Goal: Information Seeking & Learning: Learn about a topic

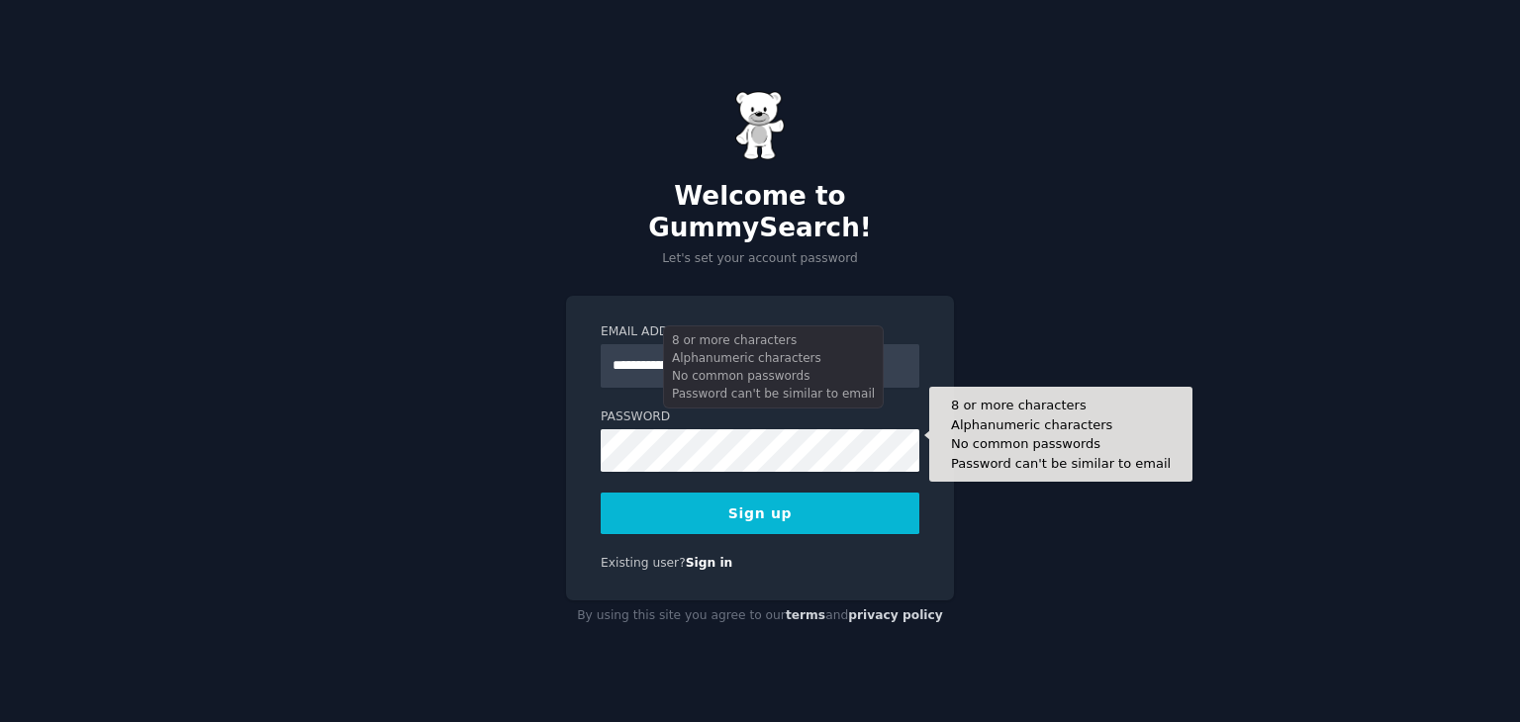
type input "**********"
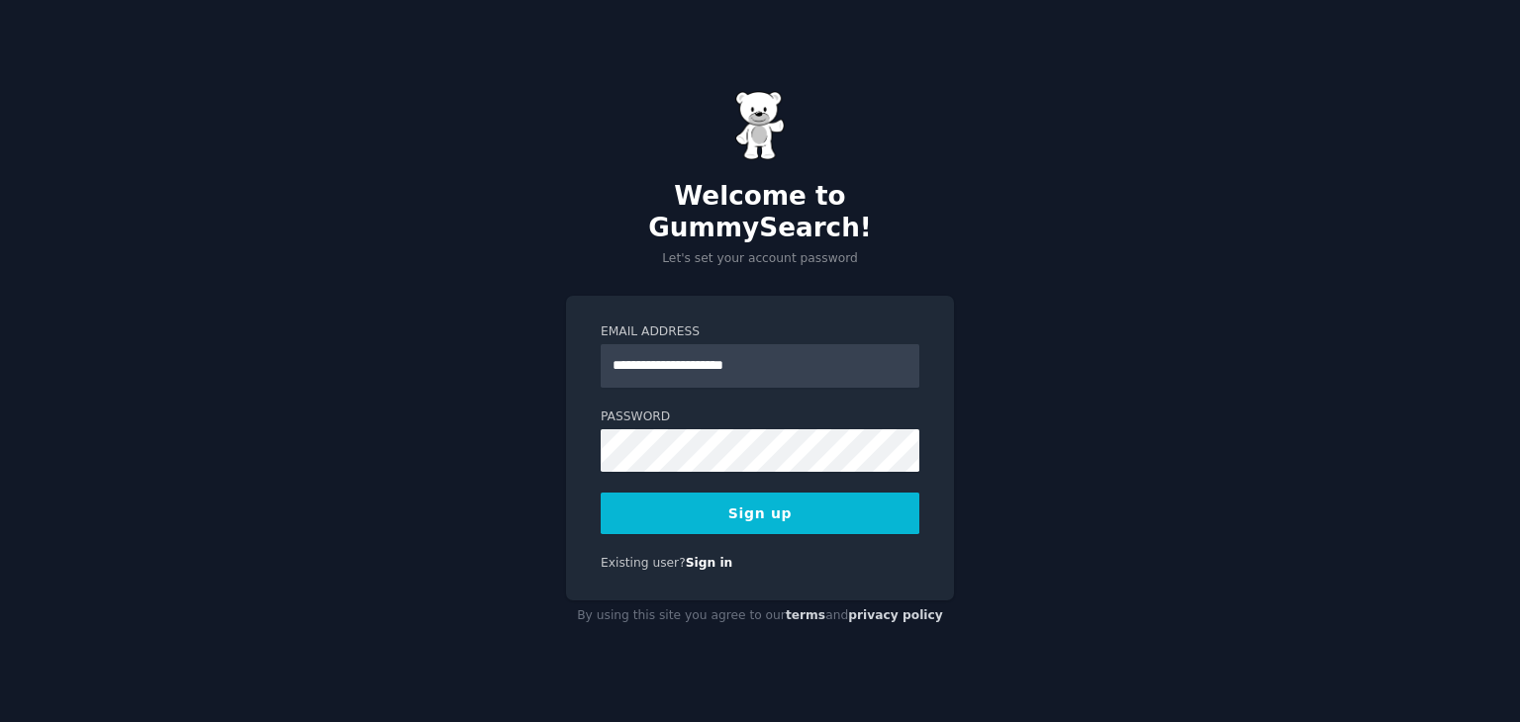
click at [708, 500] on button "Sign up" at bounding box center [760, 514] width 319 height 42
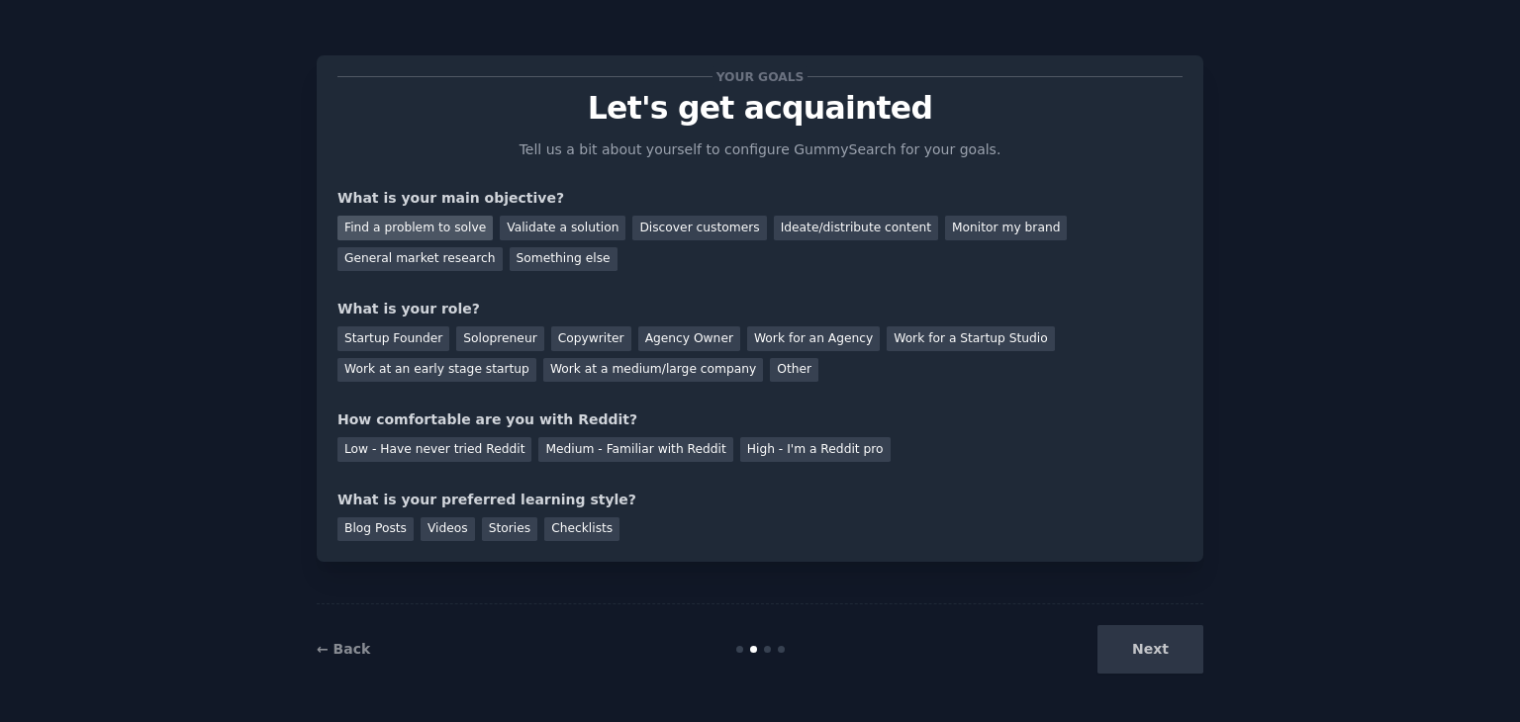
click at [425, 230] on div "Find a problem to solve" at bounding box center [414, 228] width 155 height 25
click at [416, 331] on div "Startup Founder" at bounding box center [393, 339] width 112 height 25
click at [512, 339] on div "Solopreneur" at bounding box center [499, 339] width 87 height 25
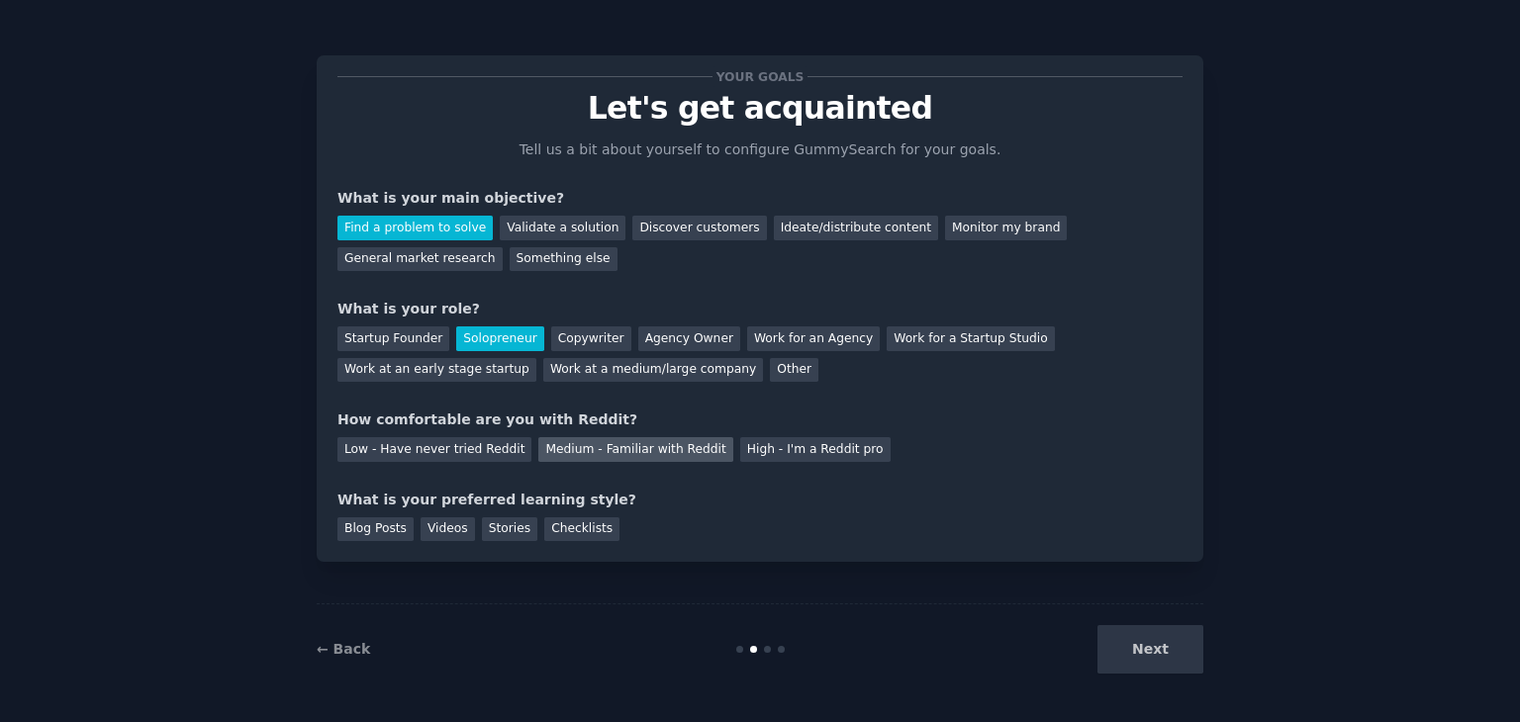
click at [645, 456] on div "Medium - Familiar with Reddit" at bounding box center [635, 449] width 194 height 25
click at [1133, 652] on div "Next" at bounding box center [1055, 649] width 296 height 48
click at [394, 520] on div "Blog Posts" at bounding box center [375, 530] width 76 height 25
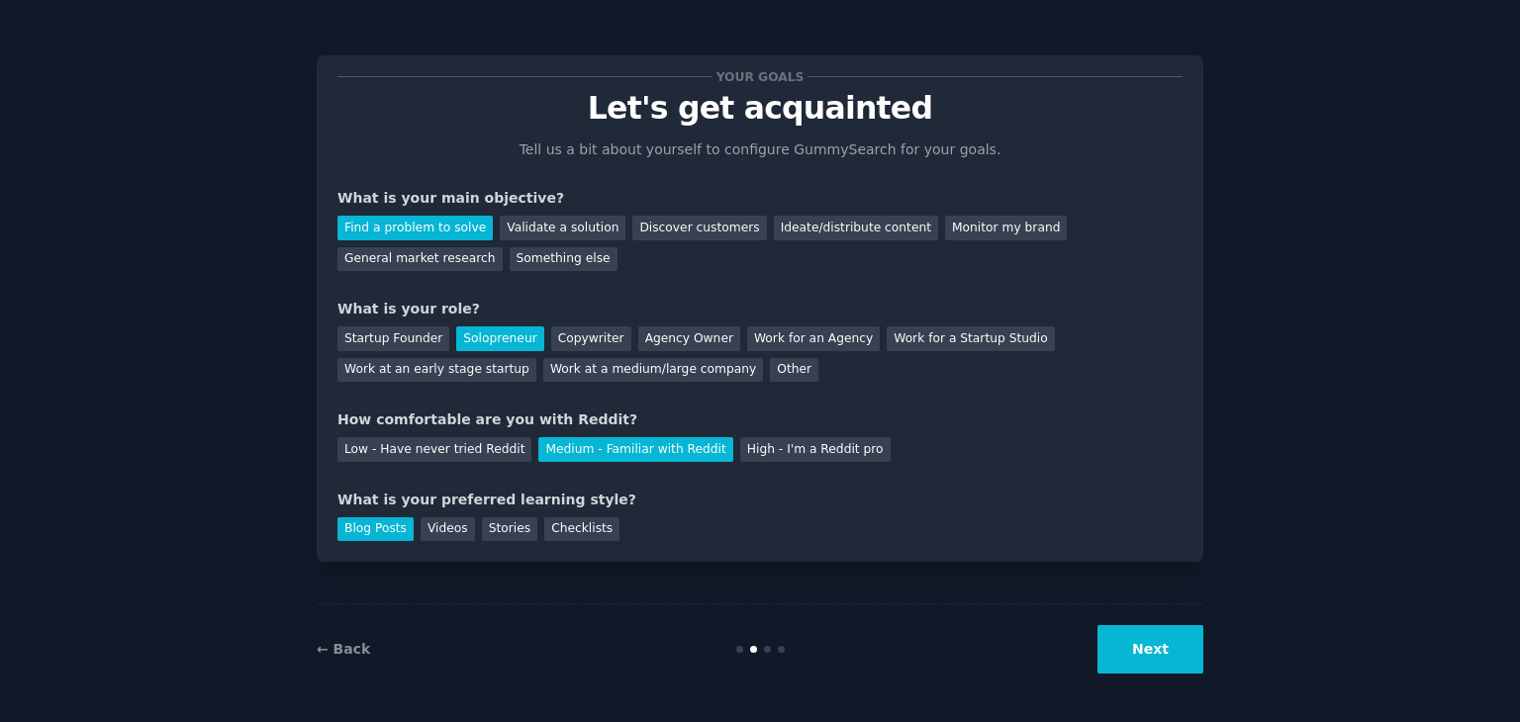
click at [1147, 653] on button "Next" at bounding box center [1150, 649] width 106 height 48
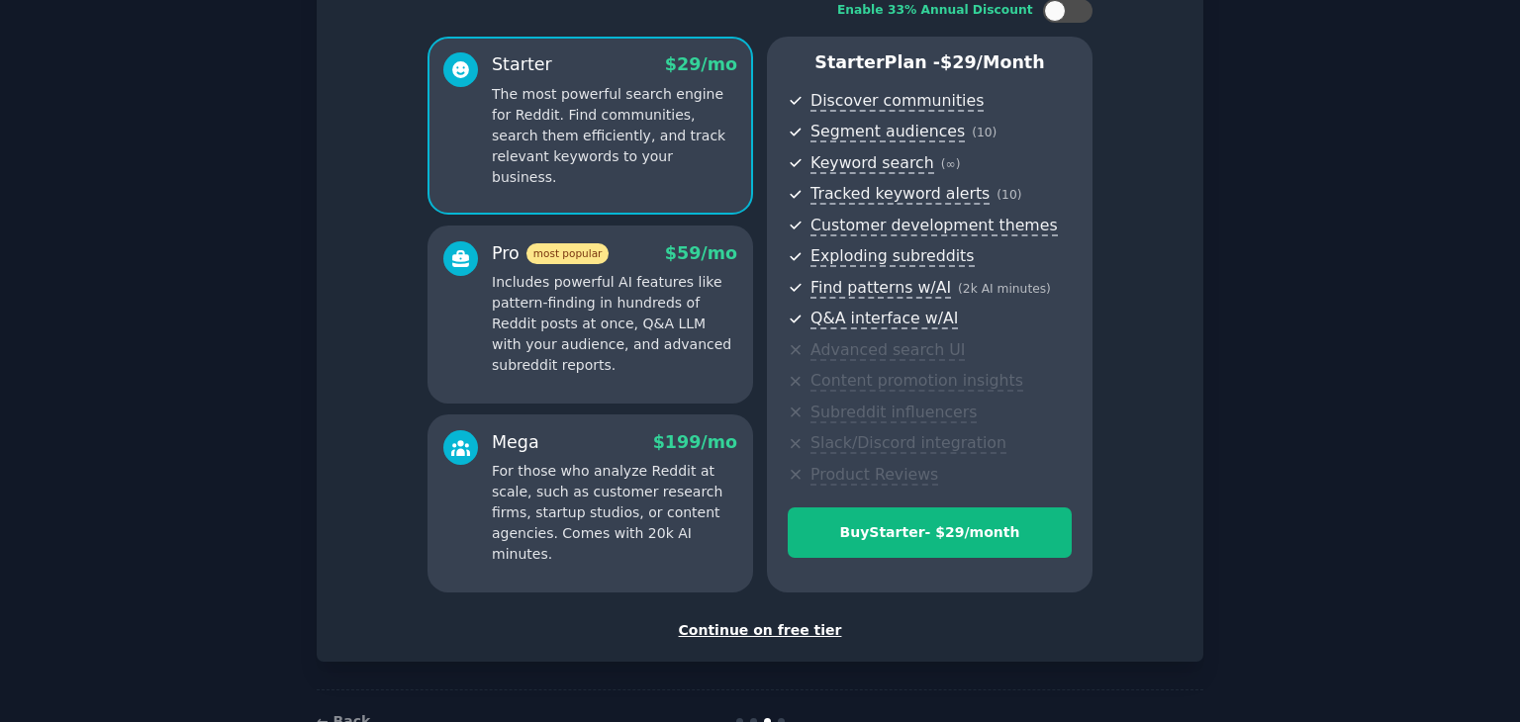
scroll to position [161, 0]
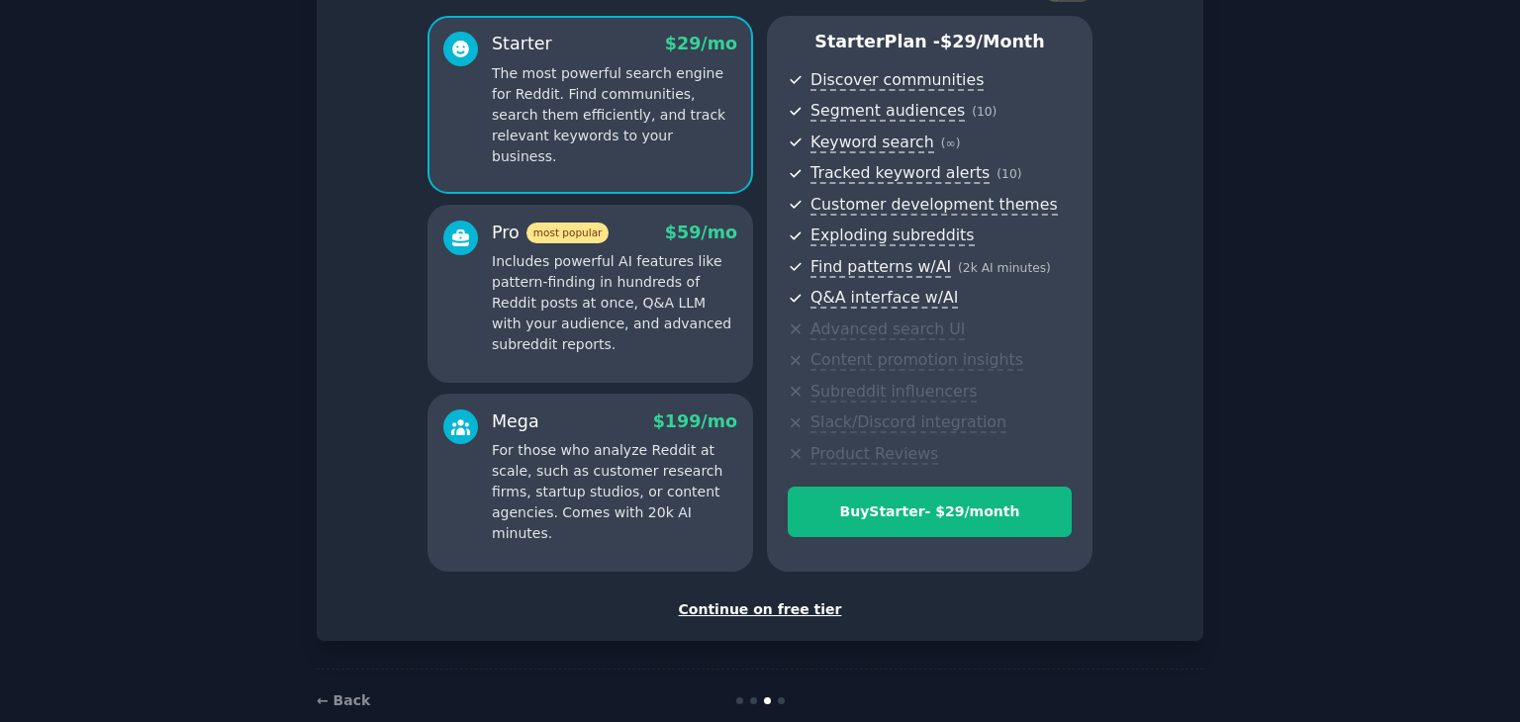
click at [751, 610] on div "Continue on free tier" at bounding box center [759, 610] width 845 height 21
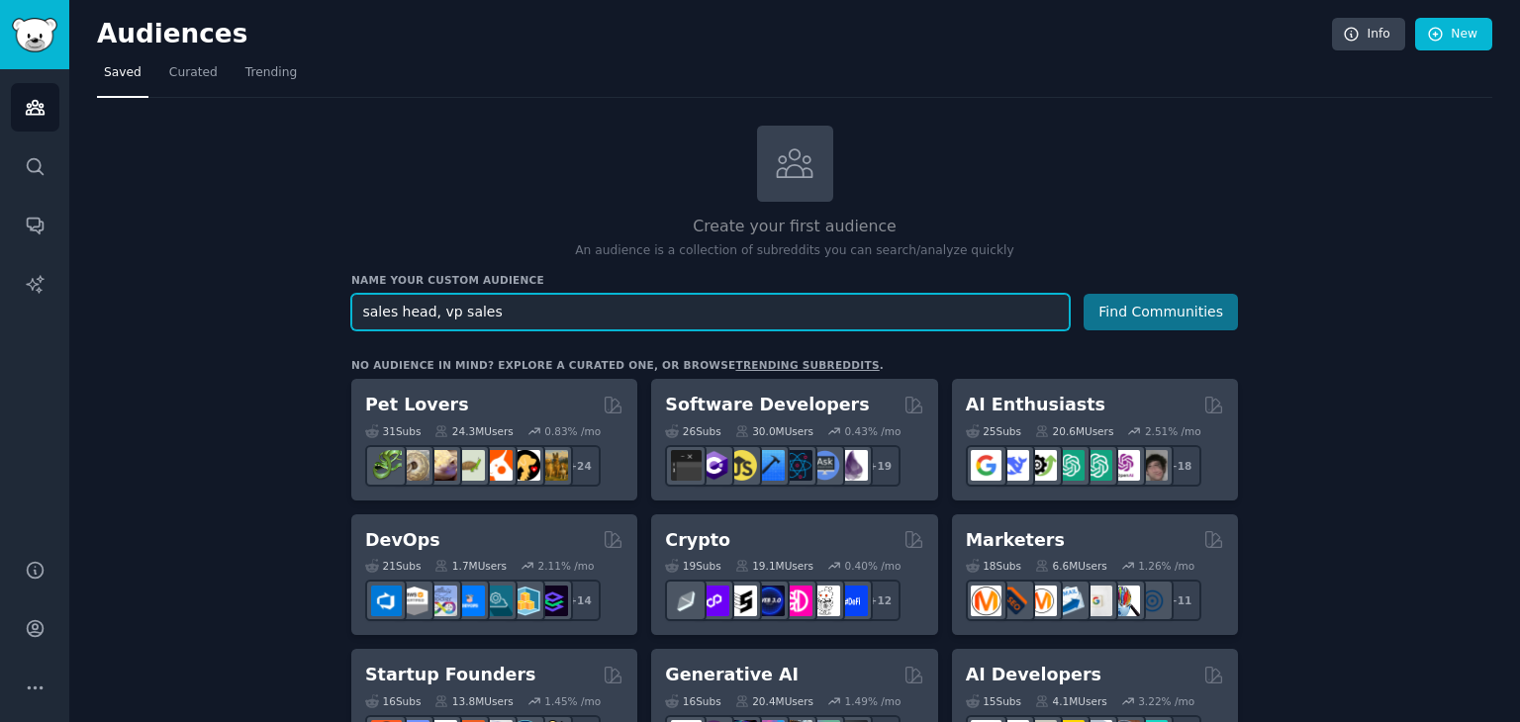
type input "sales head, vp sales"
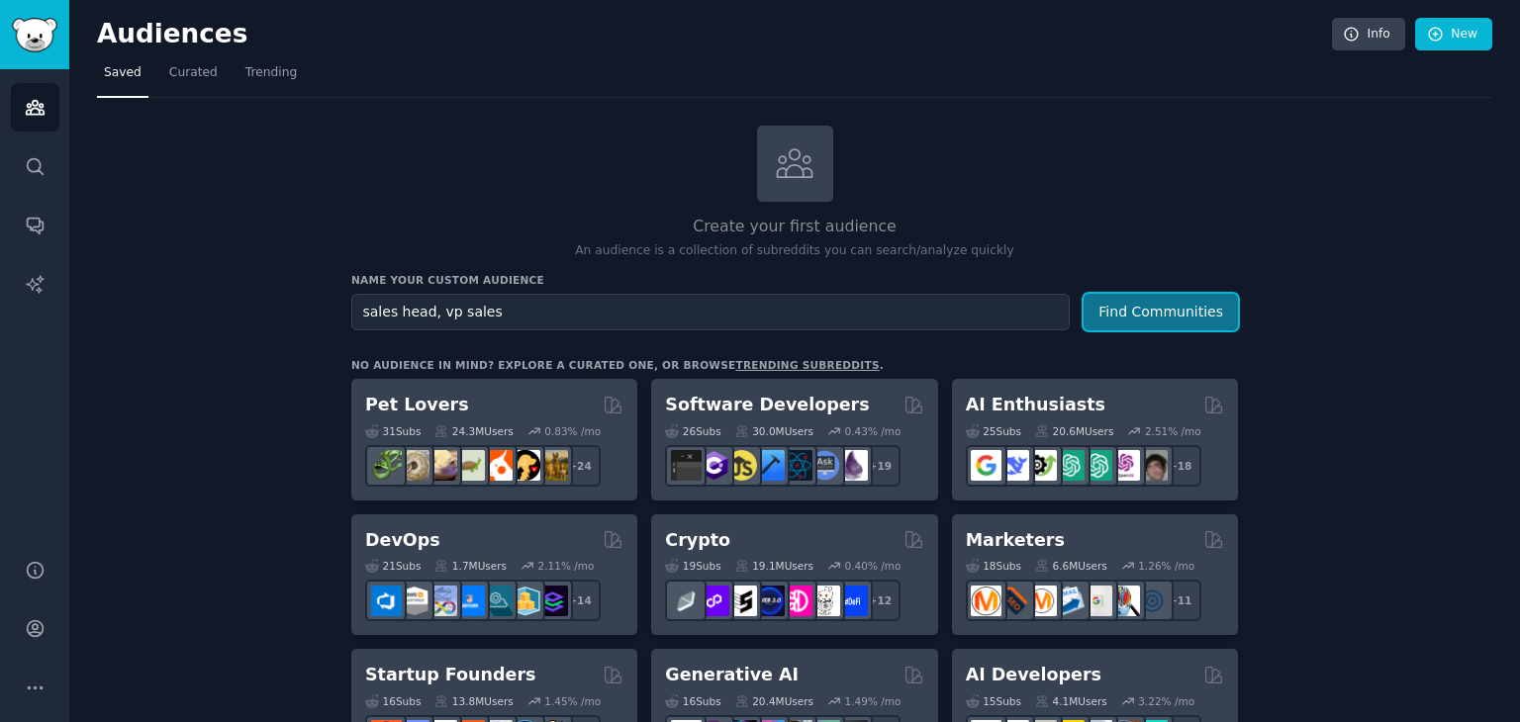
click at [1184, 302] on button "Find Communities" at bounding box center [1161, 312] width 154 height 37
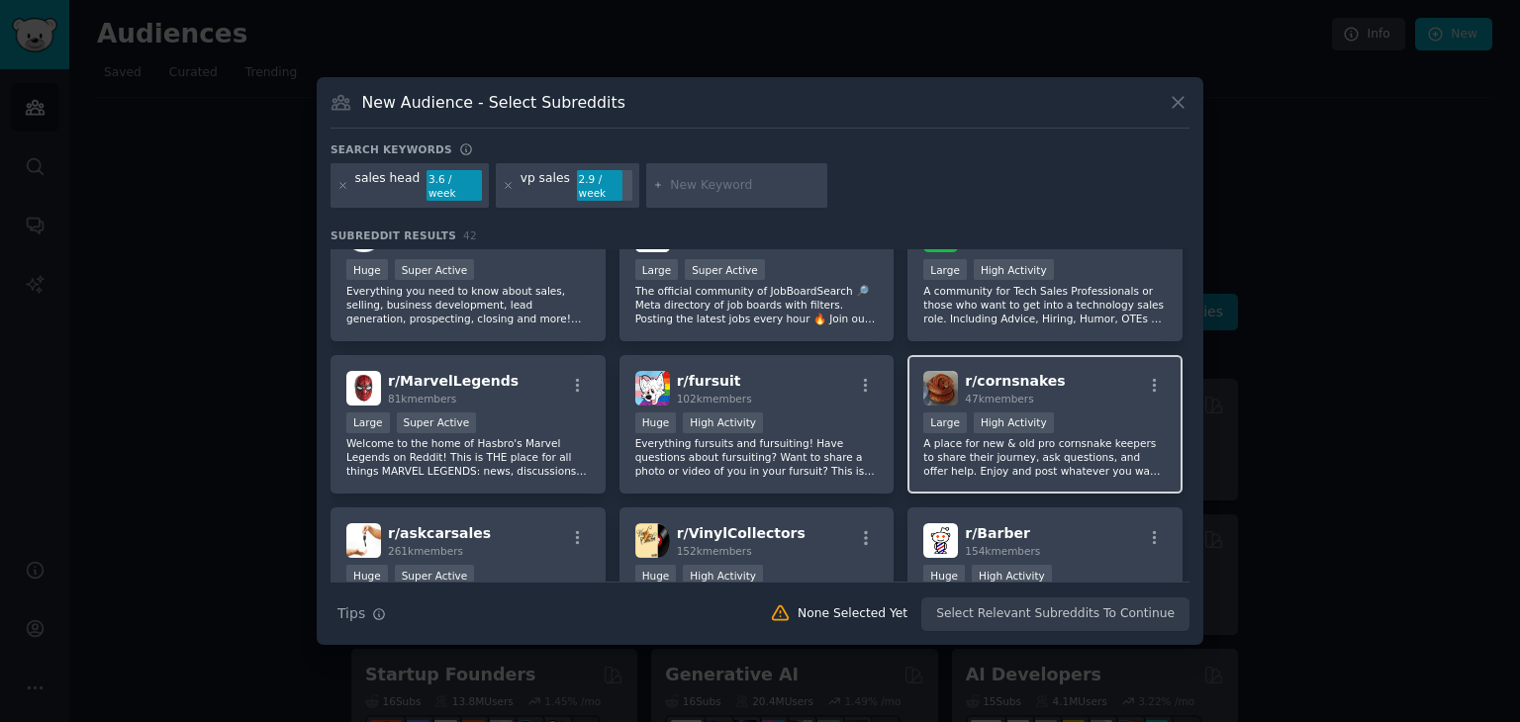
scroll to position [55, 0]
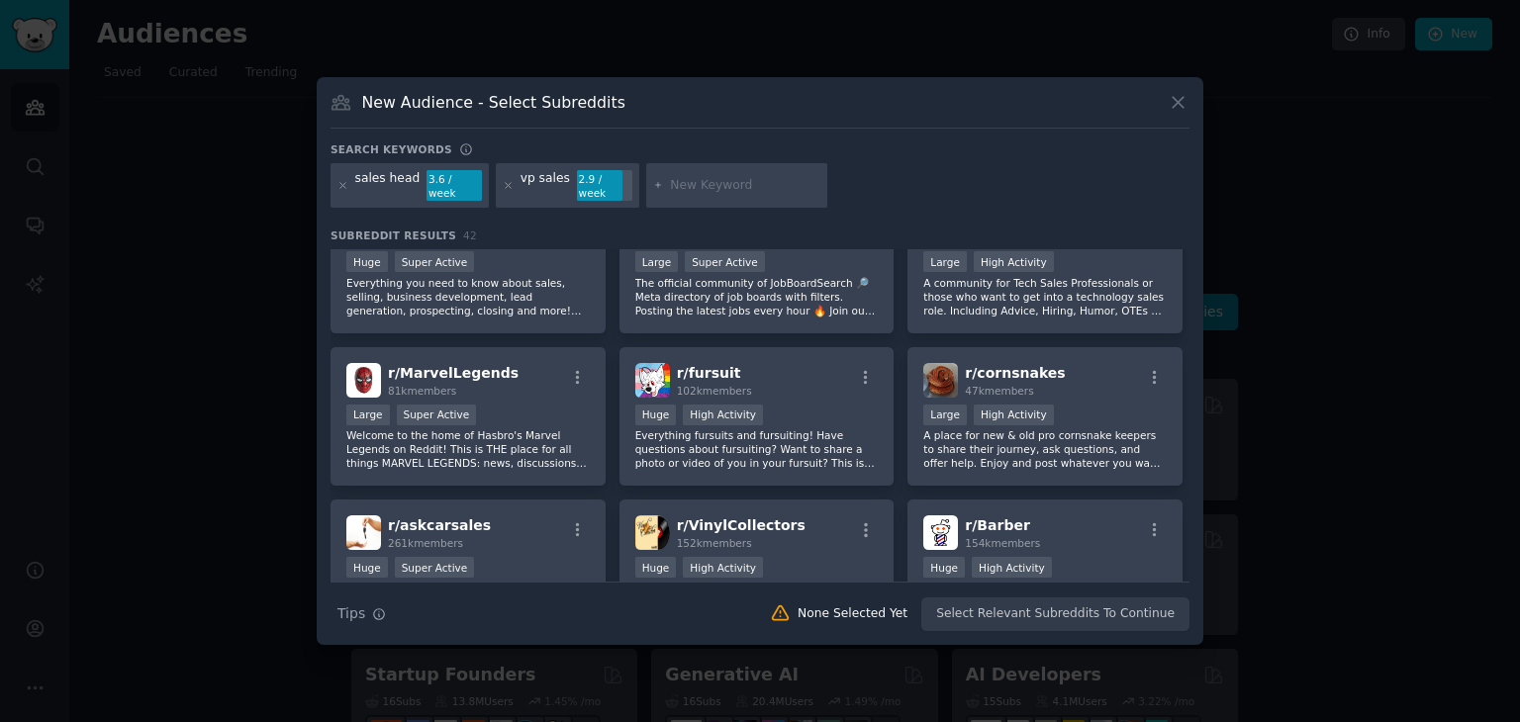
click at [689, 183] on input "text" at bounding box center [745, 186] width 150 height 18
type input "saas"
click at [653, 188] on icon at bounding box center [658, 185] width 11 height 11
click at [653, 182] on icon at bounding box center [658, 185] width 11 height 11
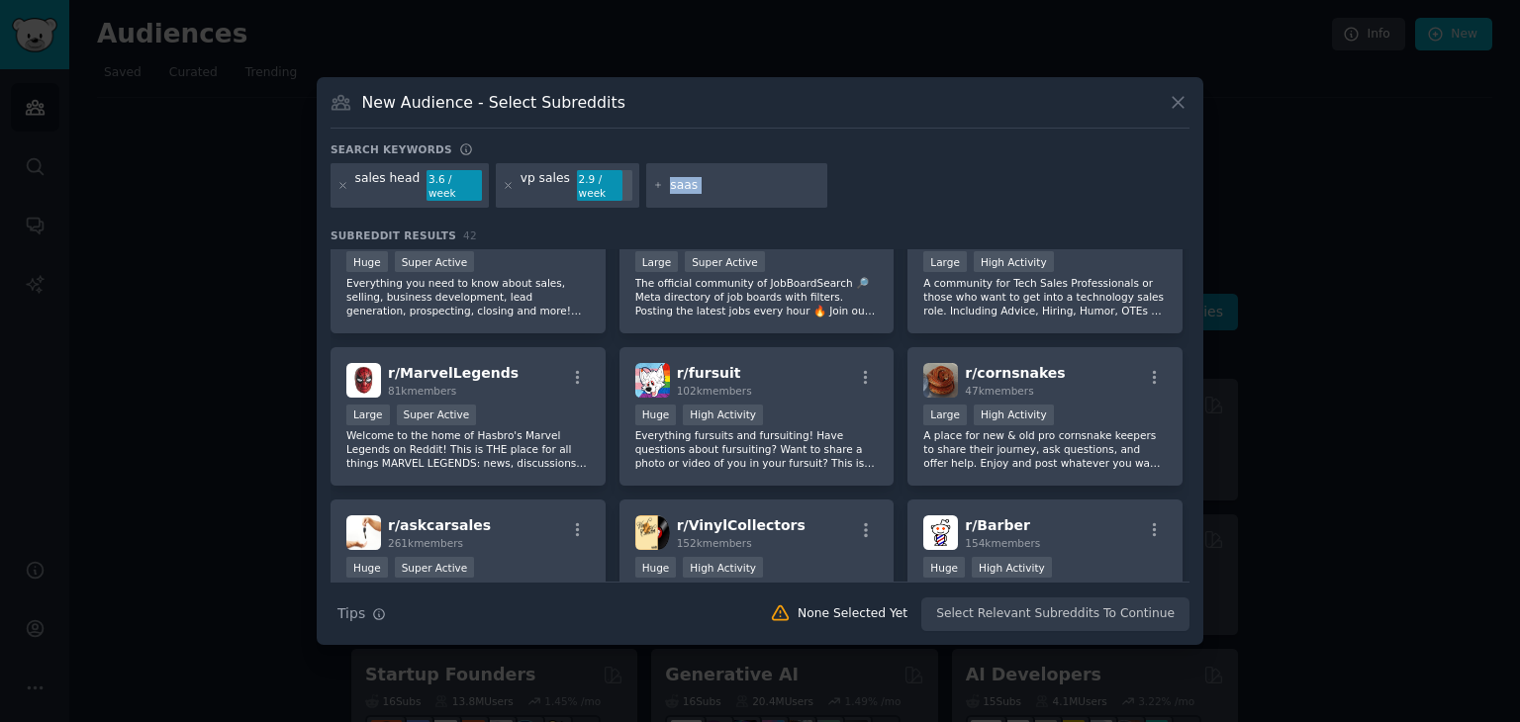
click at [653, 182] on icon at bounding box center [658, 185] width 11 height 11
click at [885, 176] on div "sales head 3.6 / week vp sales 2.9 / week saas" at bounding box center [760, 189] width 859 height 52
click at [728, 186] on input "saas" at bounding box center [745, 186] width 150 height 18
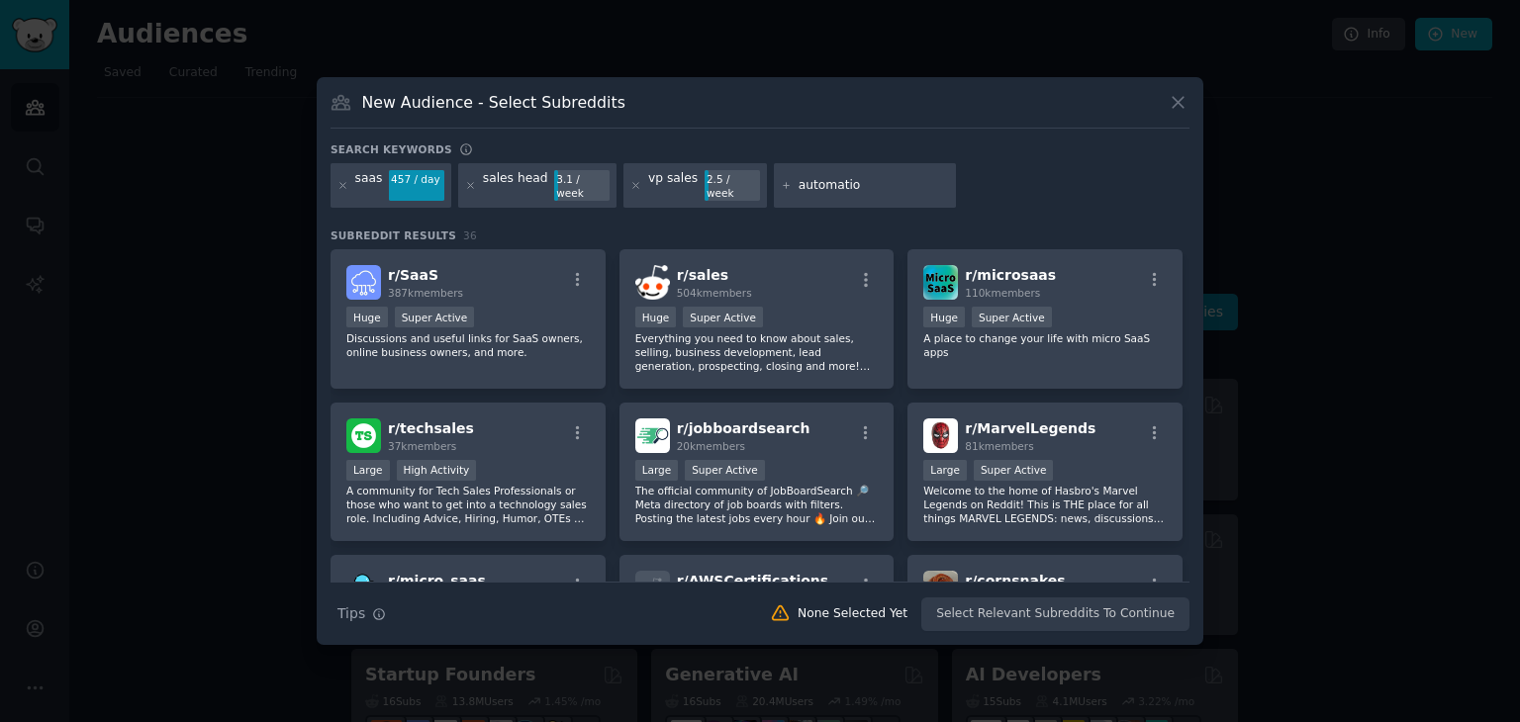
type input "automation"
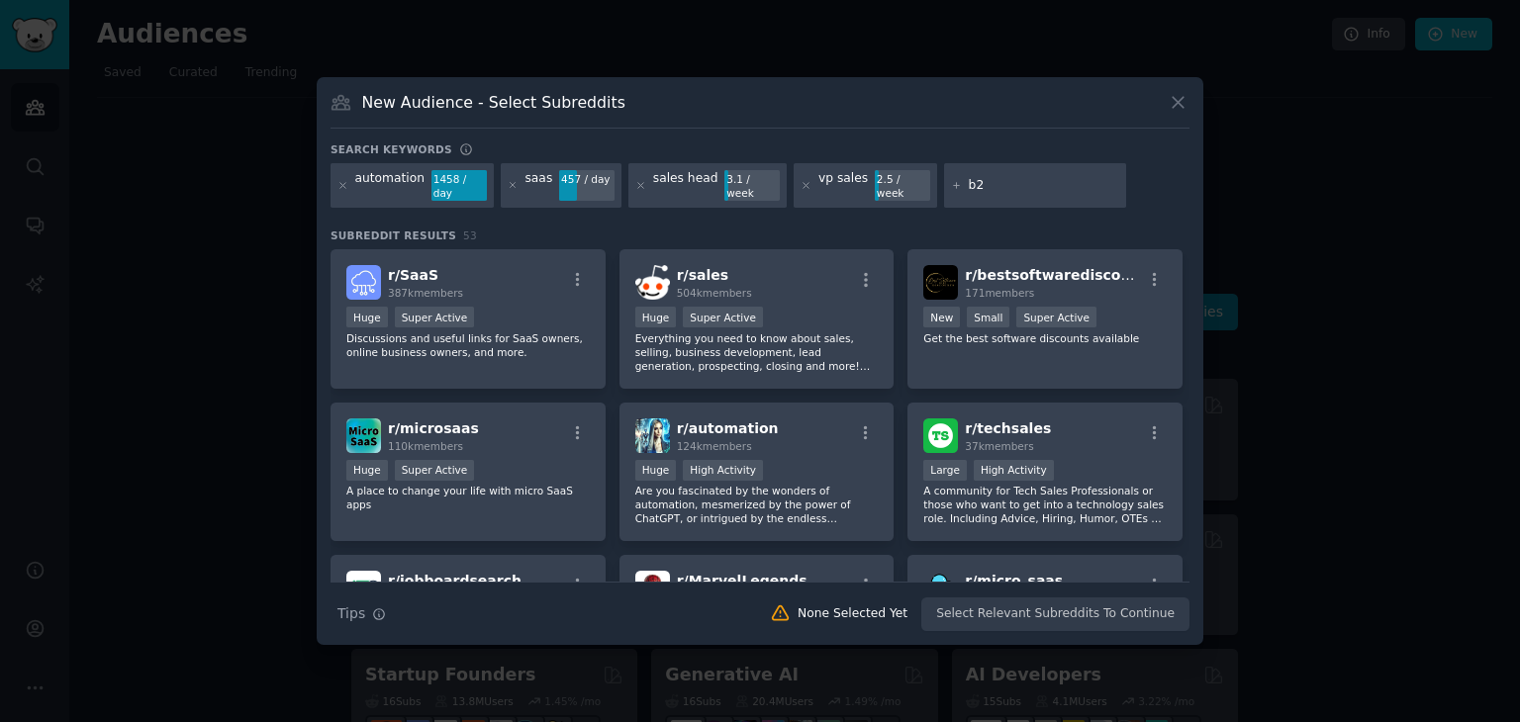
type input "b2b"
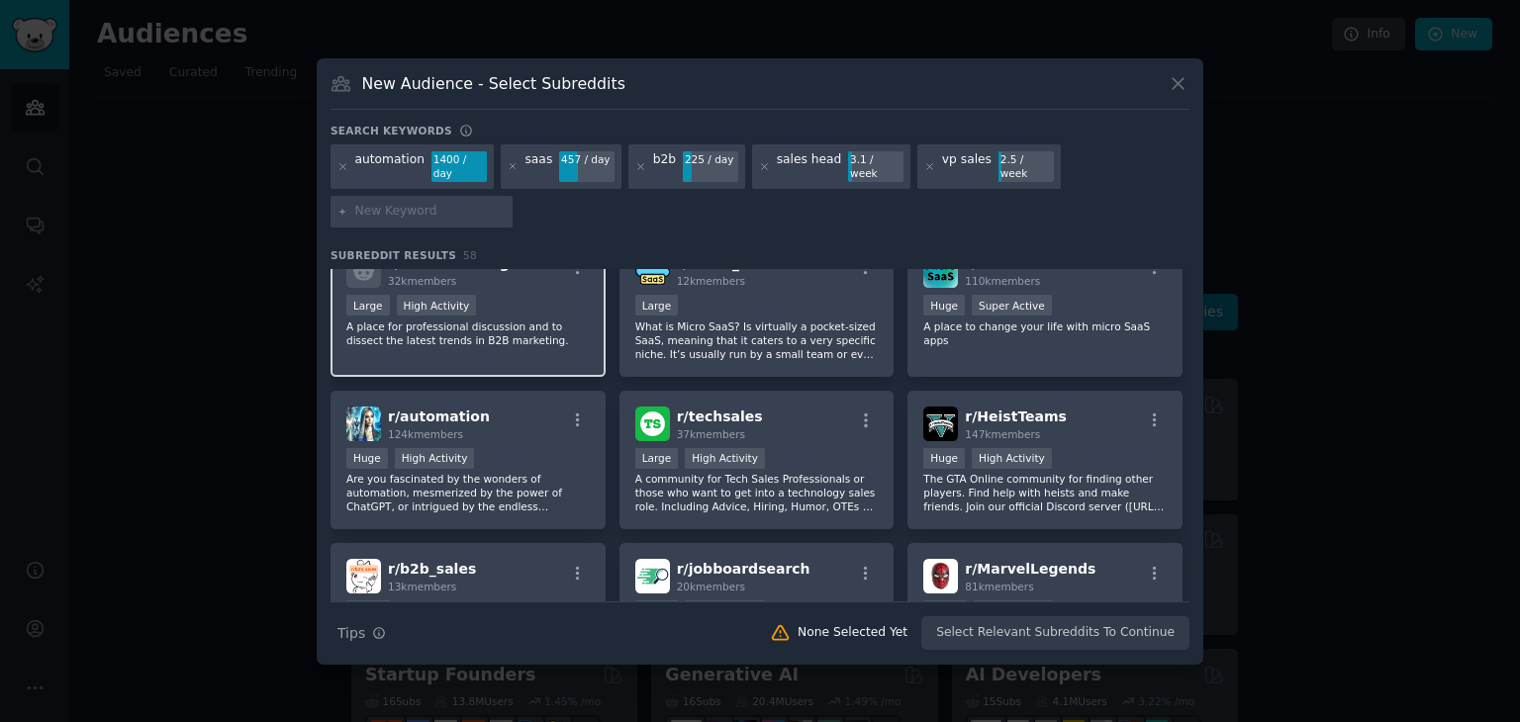
scroll to position [188, 0]
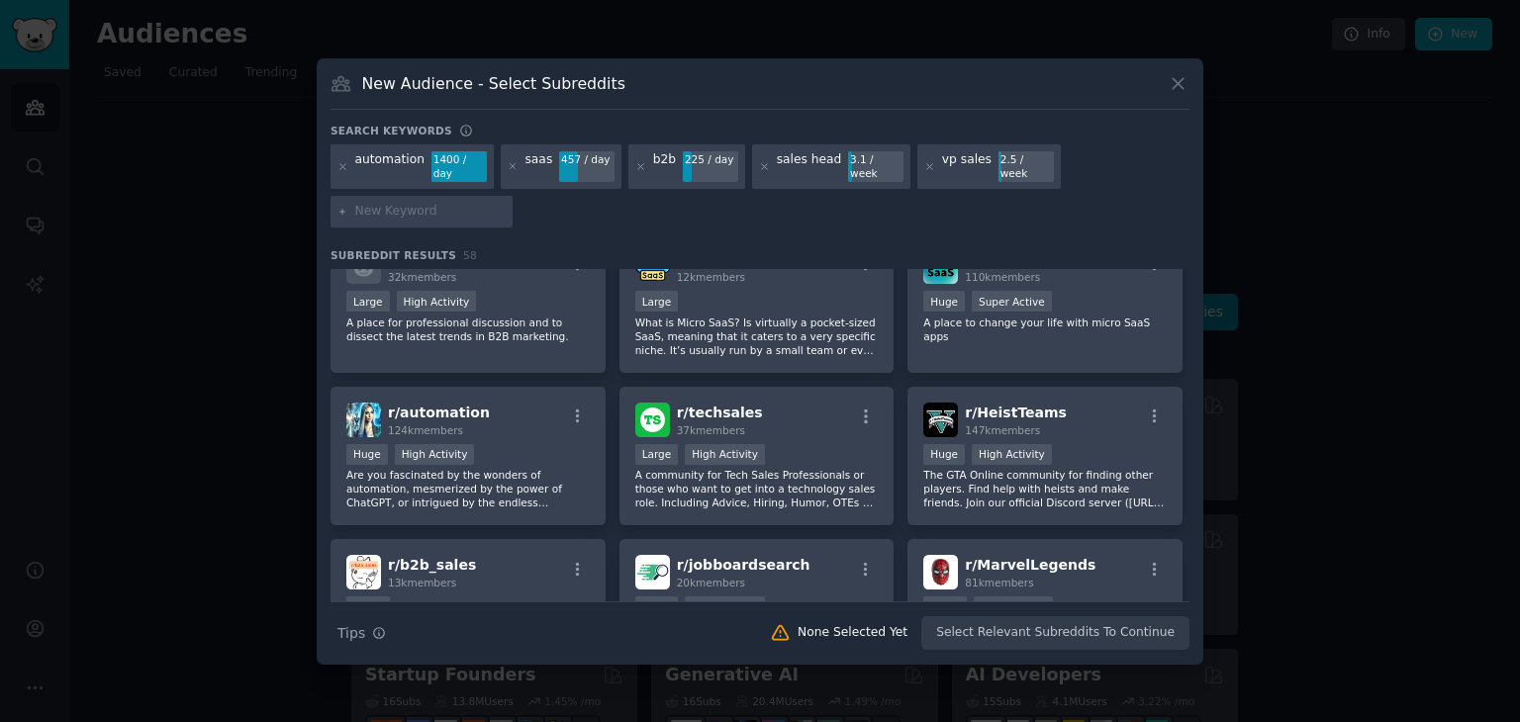
click at [946, 167] on div "vp sales" at bounding box center [966, 167] width 49 height 32
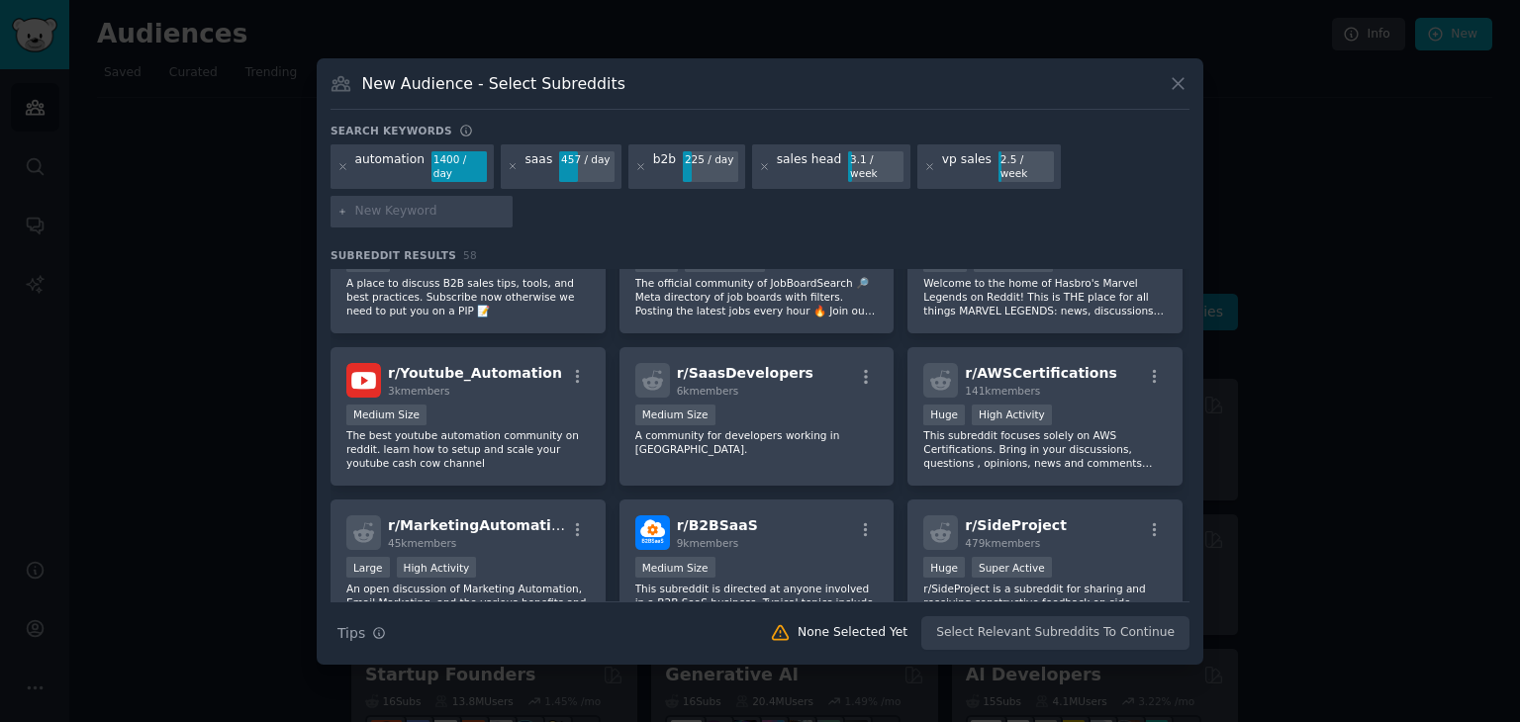
scroll to position [954, 0]
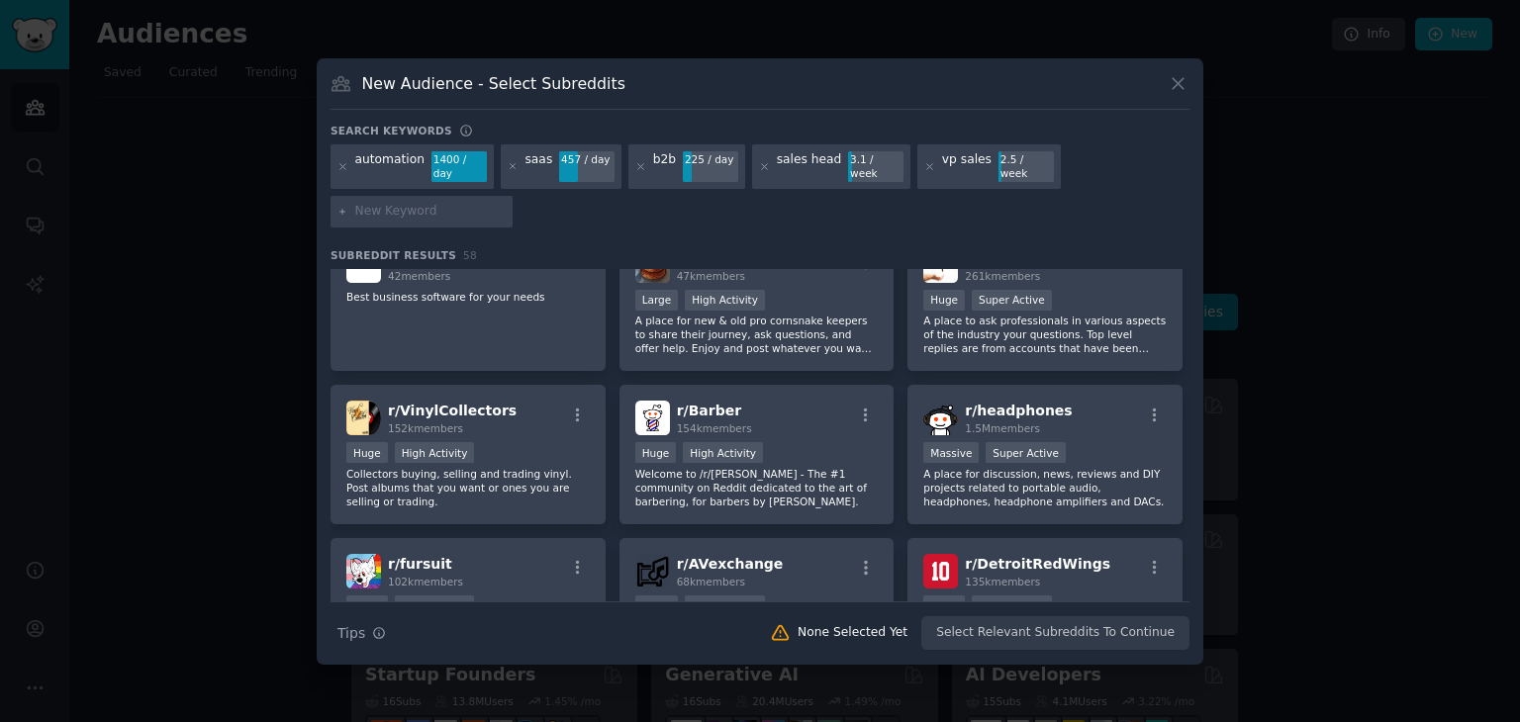
click at [647, 368] on div "r/ SaaS 387k members Huge Super Active Discussions and useful links for SaaS ow…" at bounding box center [760, 72] width 859 height 1515
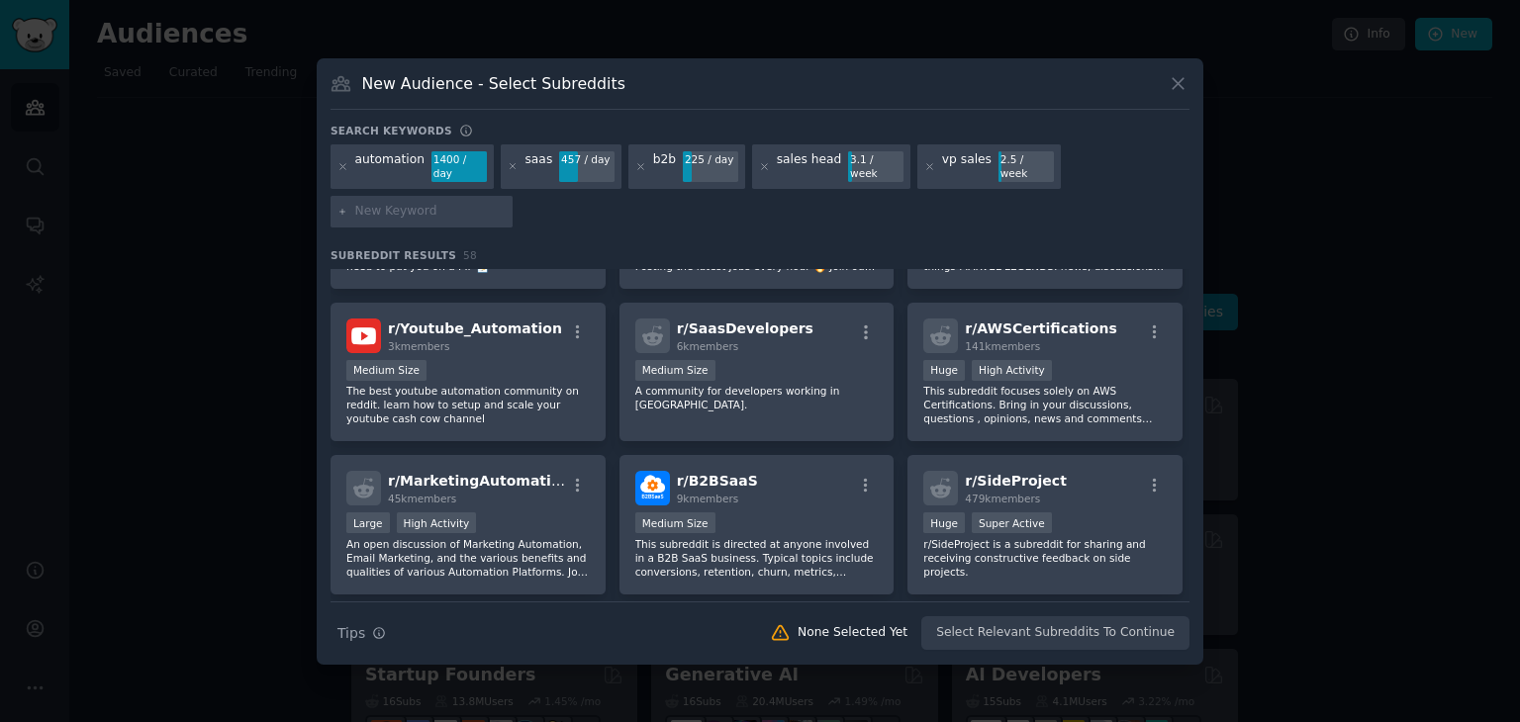
scroll to position [565, 0]
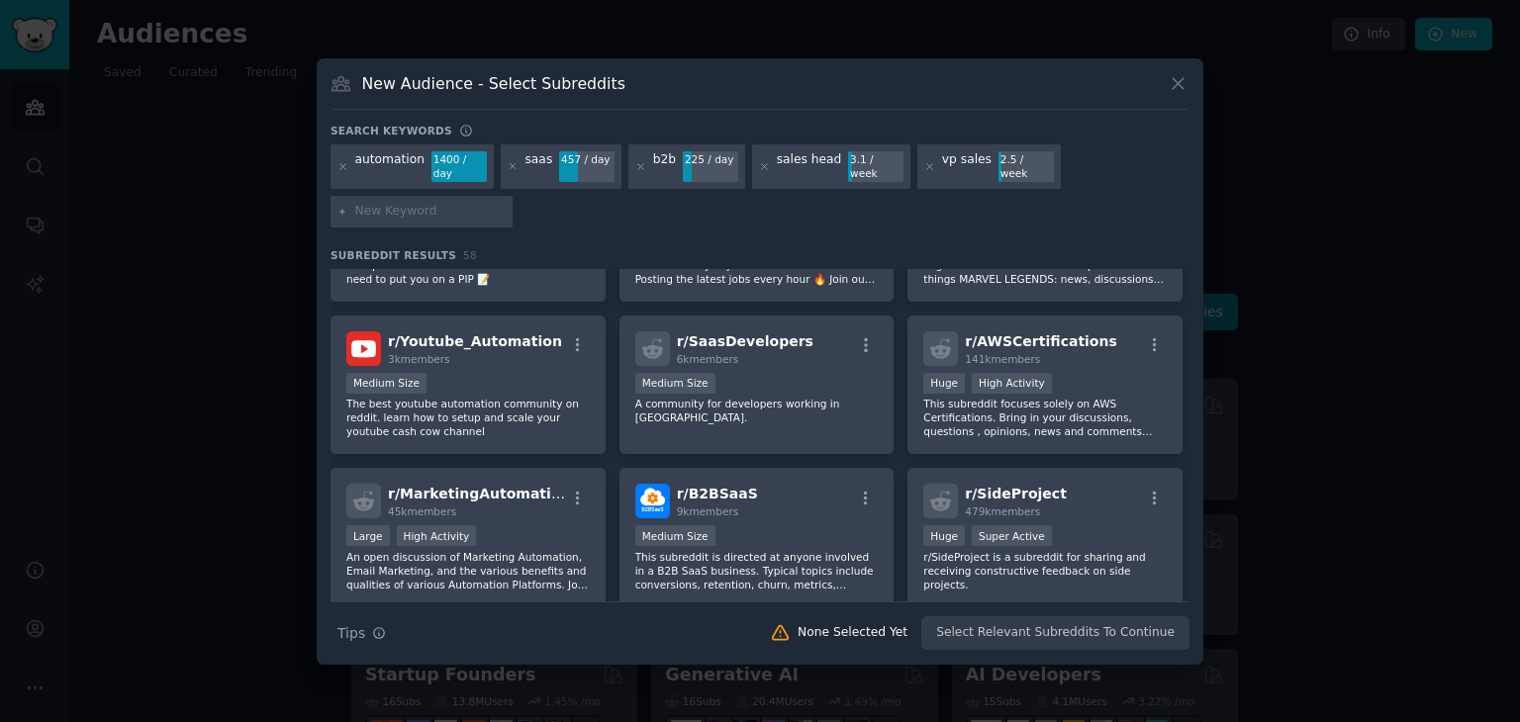
click at [429, 210] on input "text" at bounding box center [430, 212] width 150 height 18
type input "lead enrichment"
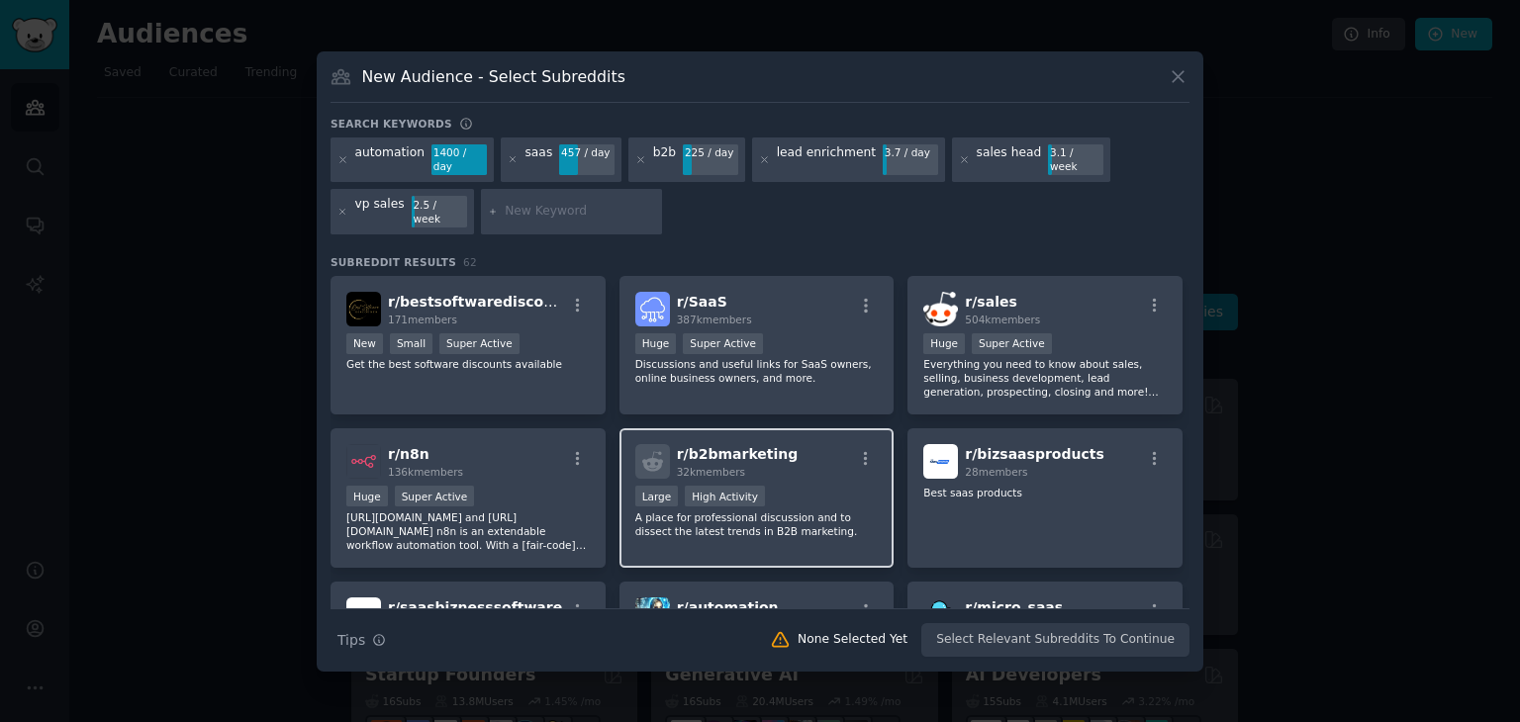
click at [770, 446] on span "r/ b2bmarketing" at bounding box center [738, 454] width 122 height 16
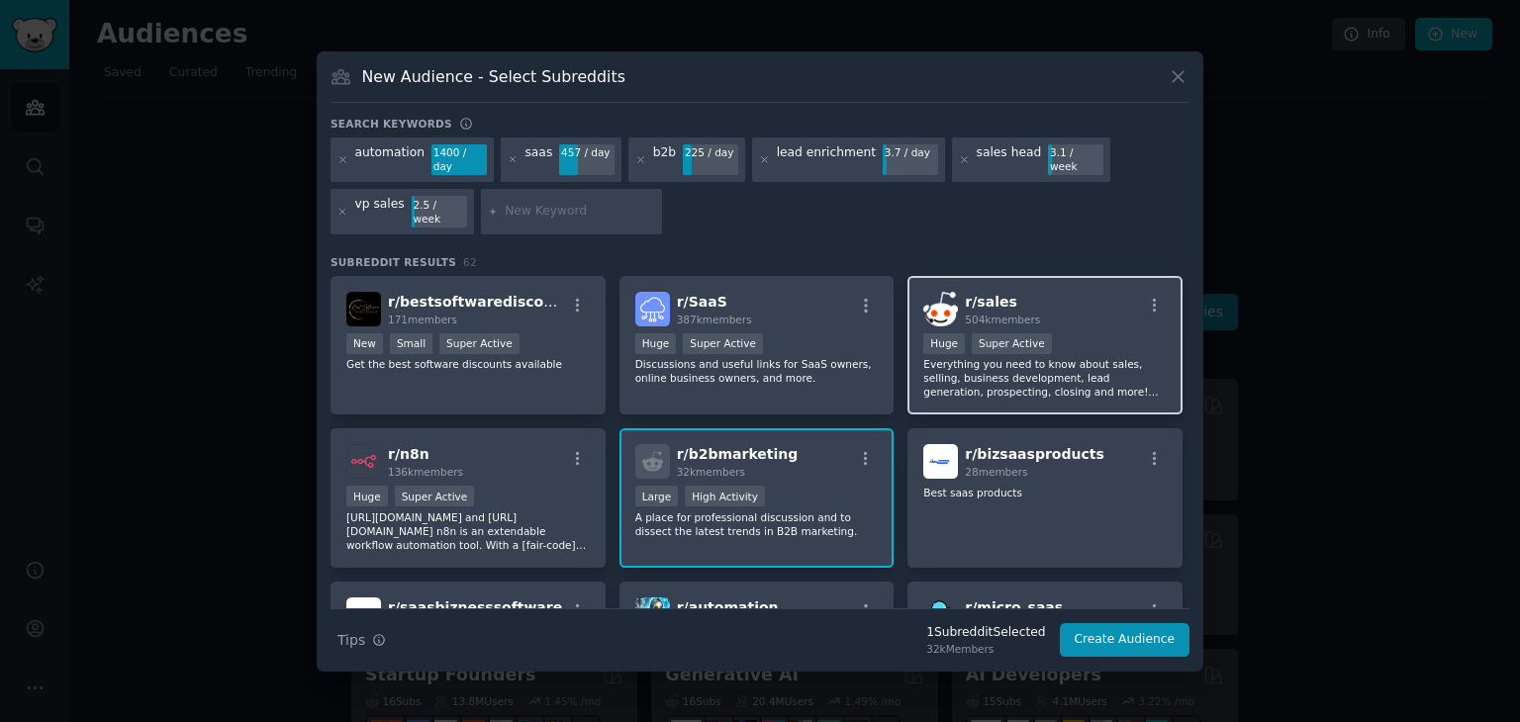
click at [996, 363] on p "Everything you need to know about sales, selling, business development, lead ge…" at bounding box center [1044, 378] width 243 height 42
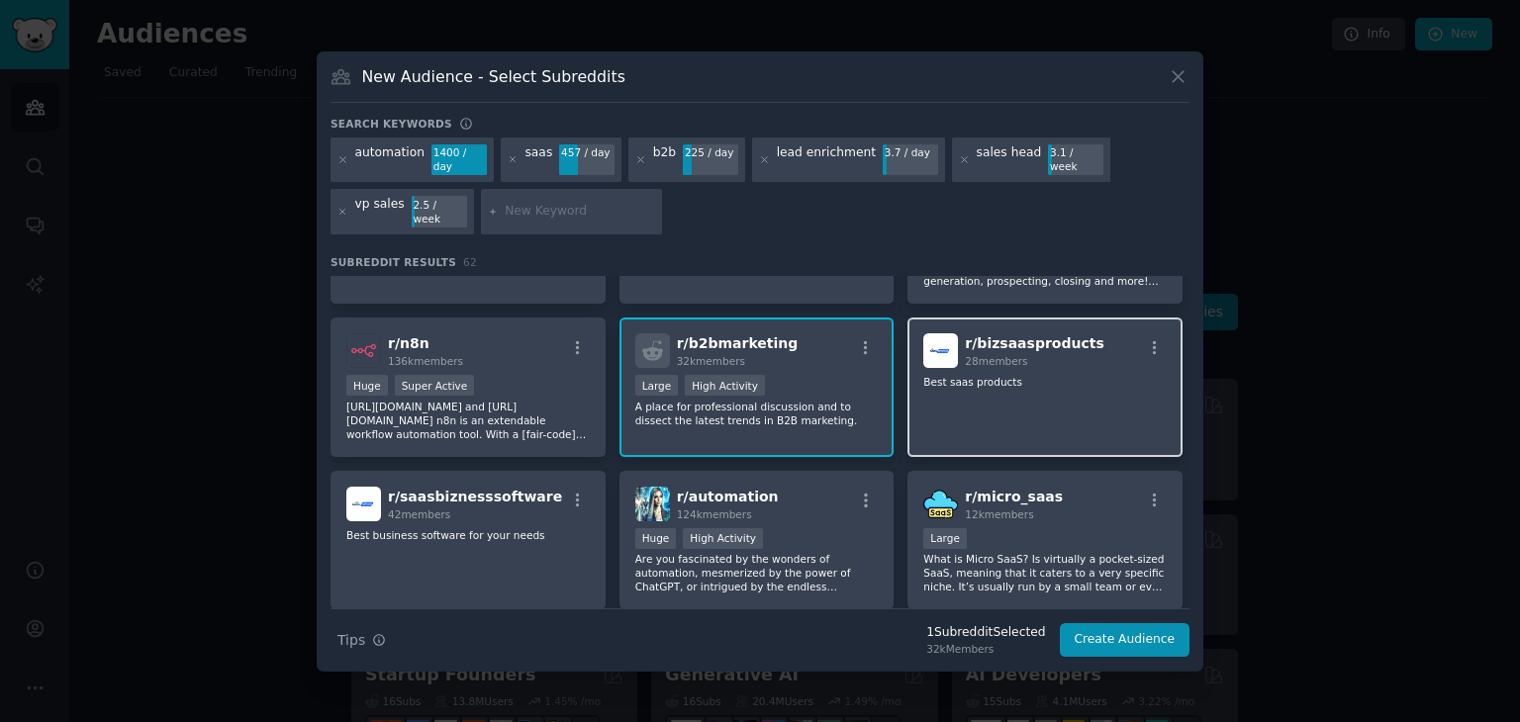
scroll to position [131, 0]
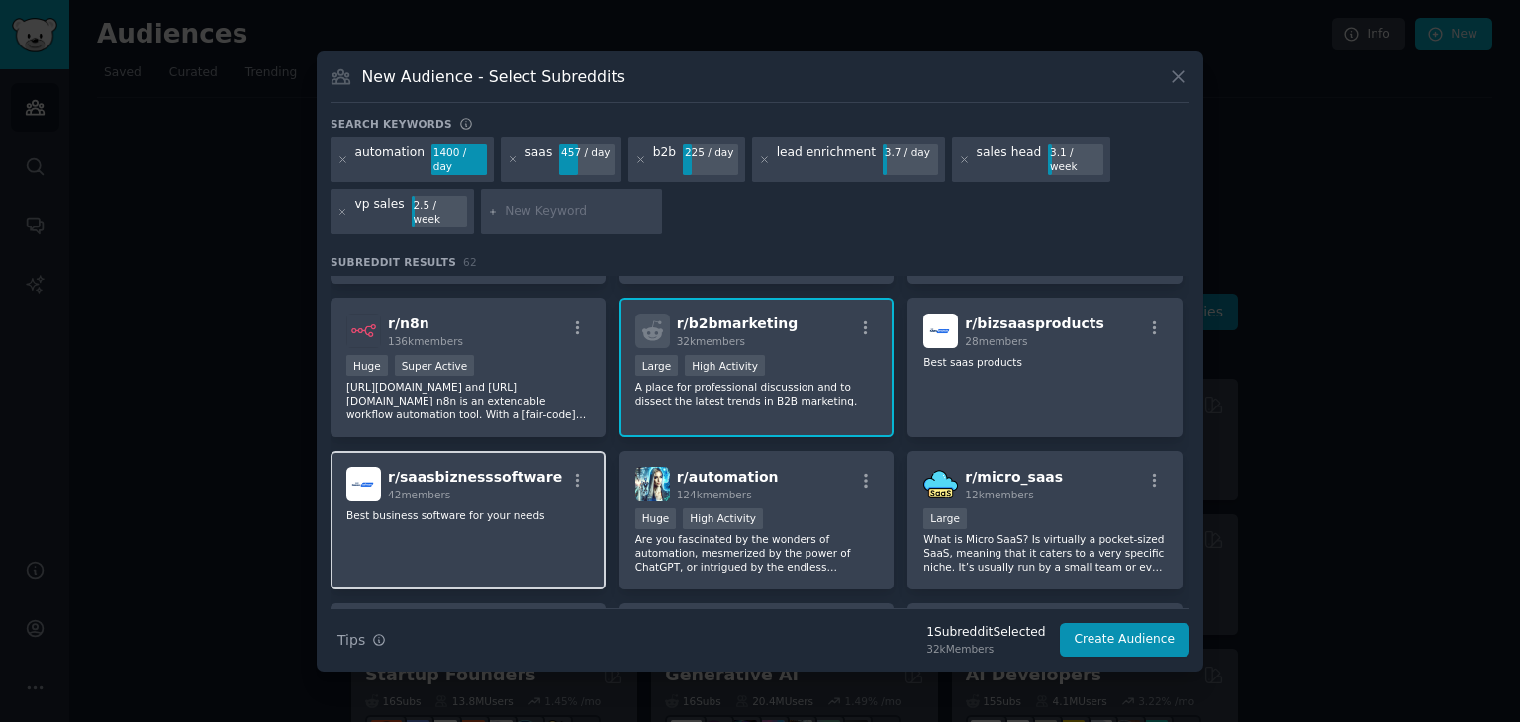
click at [497, 517] on div "r/ saasbiznesssoftware 42 members Best business software for your needs" at bounding box center [468, 521] width 275 height 140
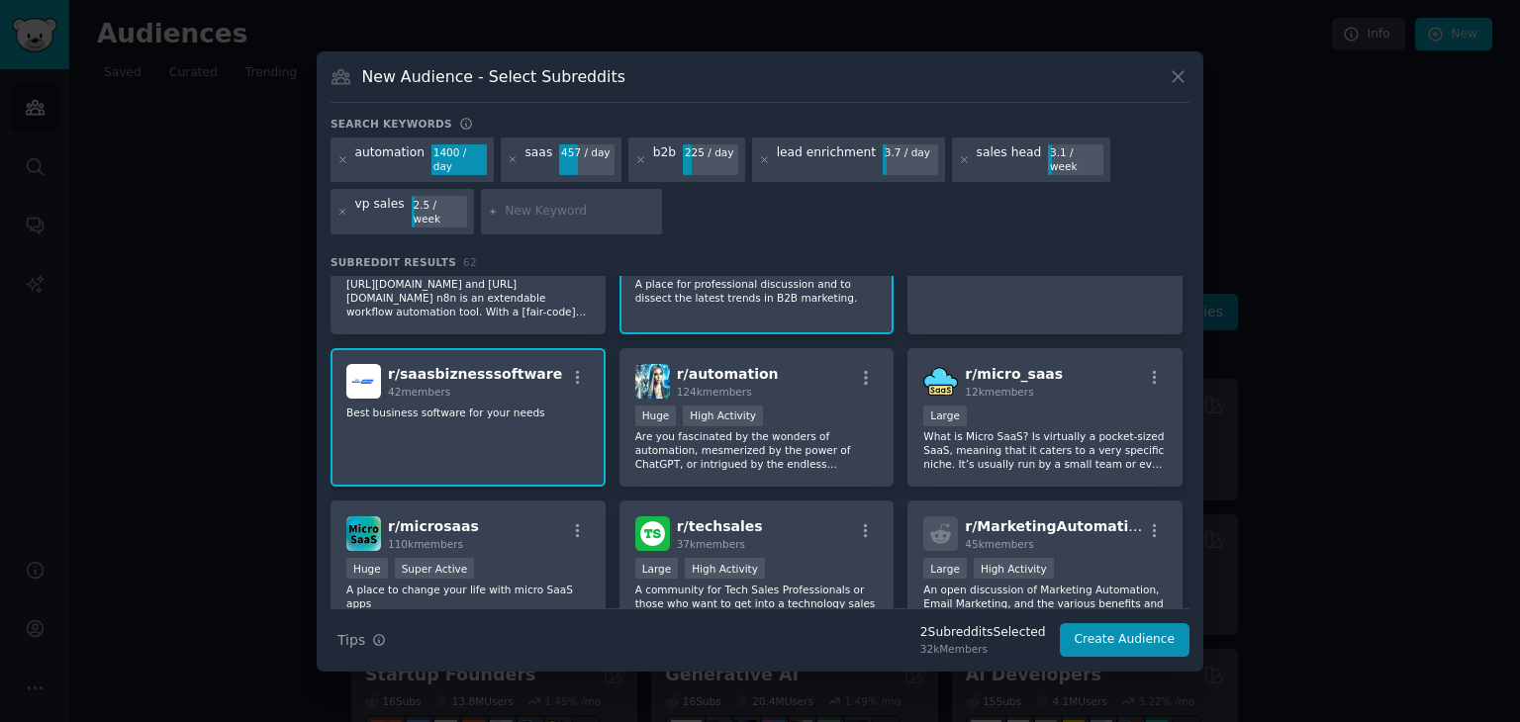
scroll to position [363, 0]
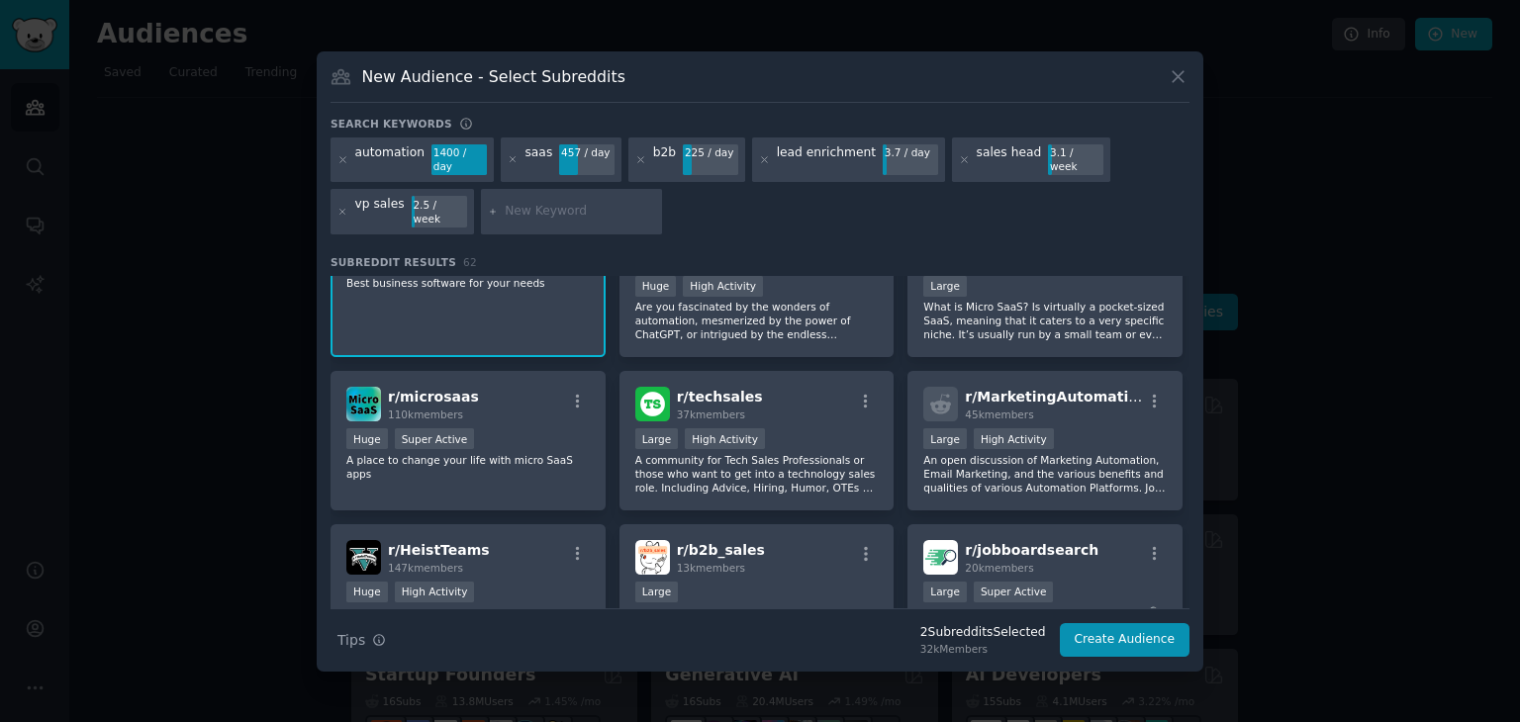
click at [531, 460] on div "r/ microsaas 110k members Huge Super Active A place to change your life with mi…" at bounding box center [468, 441] width 275 height 140
click at [561, 432] on div "Huge Super Active" at bounding box center [467, 440] width 243 height 25
click at [974, 463] on p "An open discussion of Marketing Automation, Email Marketing, and the various be…" at bounding box center [1044, 474] width 243 height 42
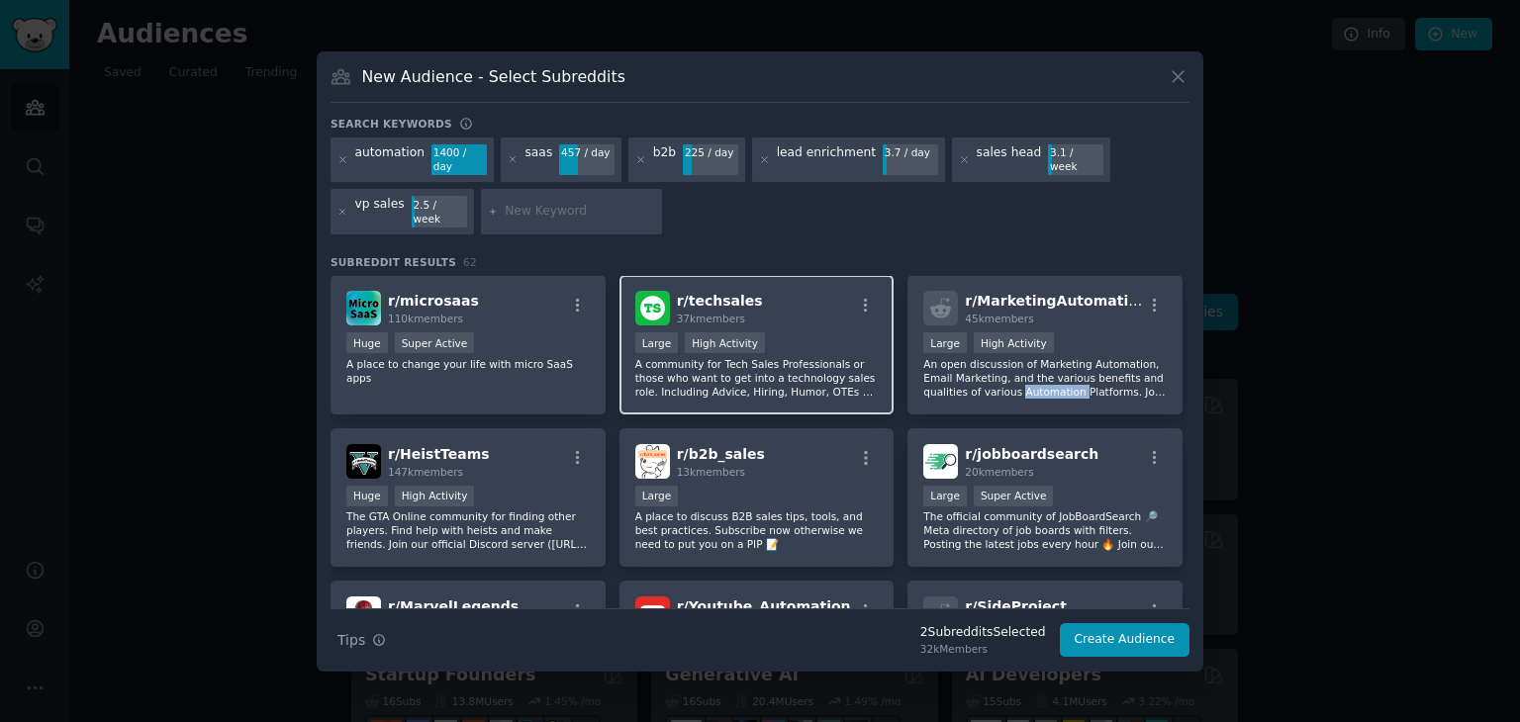
scroll to position [460, 0]
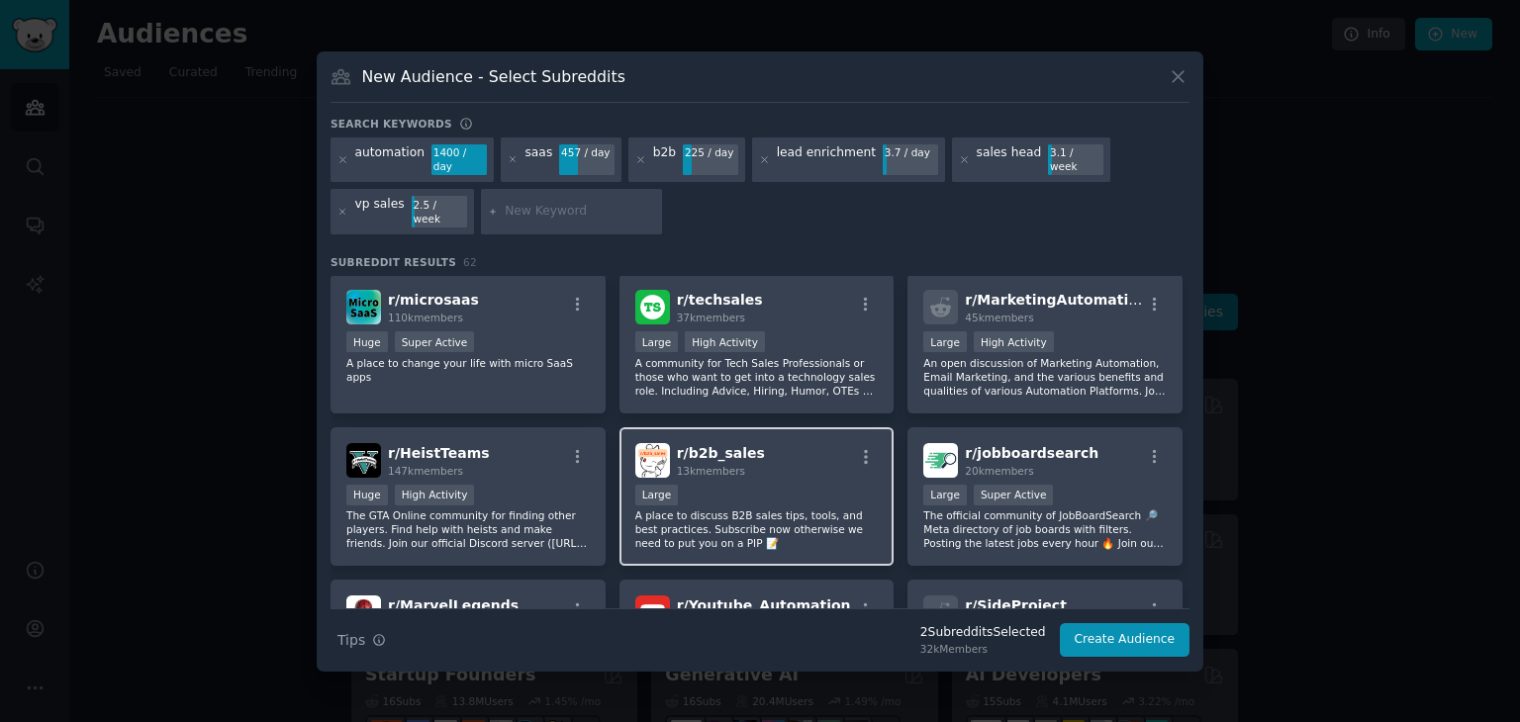
click at [723, 485] on div "Large" at bounding box center [756, 497] width 243 height 25
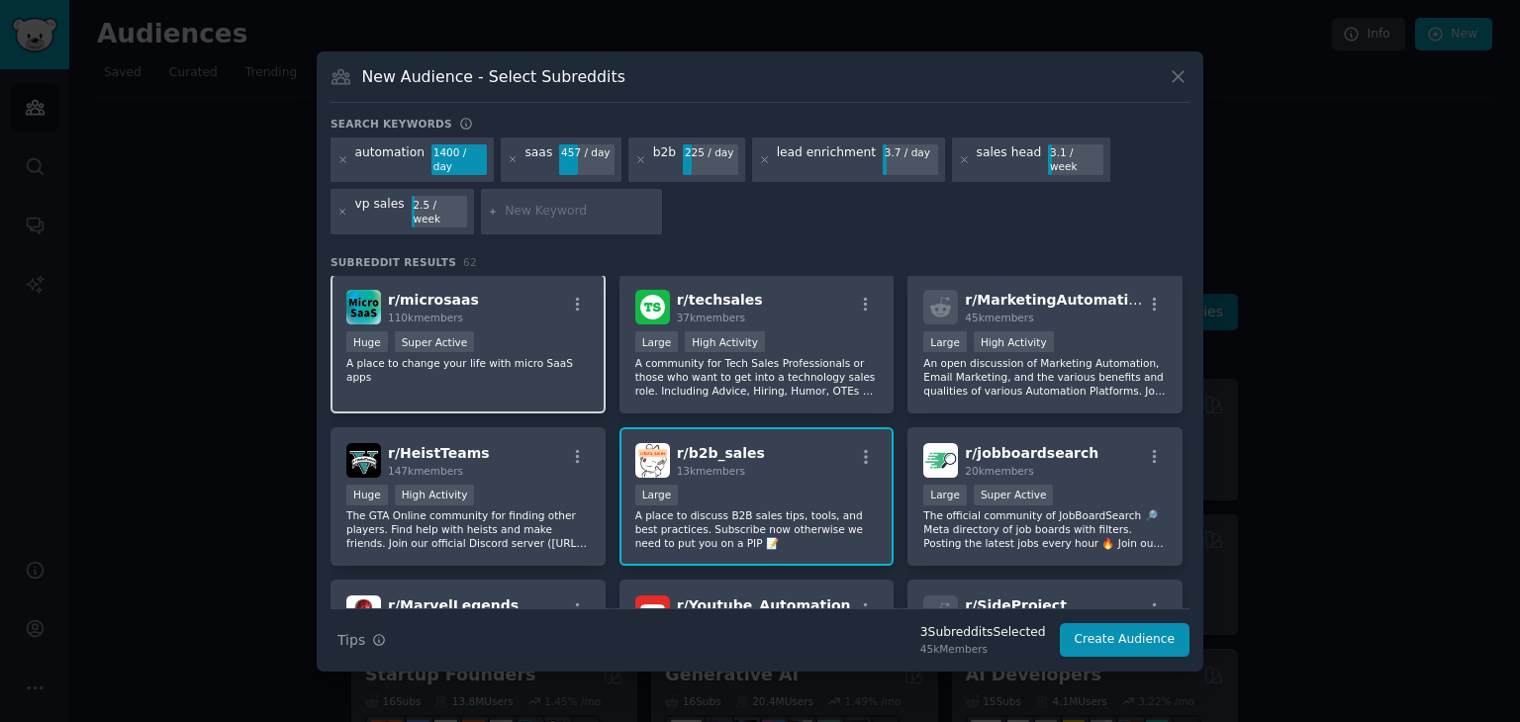
click at [568, 362] on div "r/ microsaas 110k members Huge Super Active A place to change your life with mi…" at bounding box center [468, 344] width 275 height 140
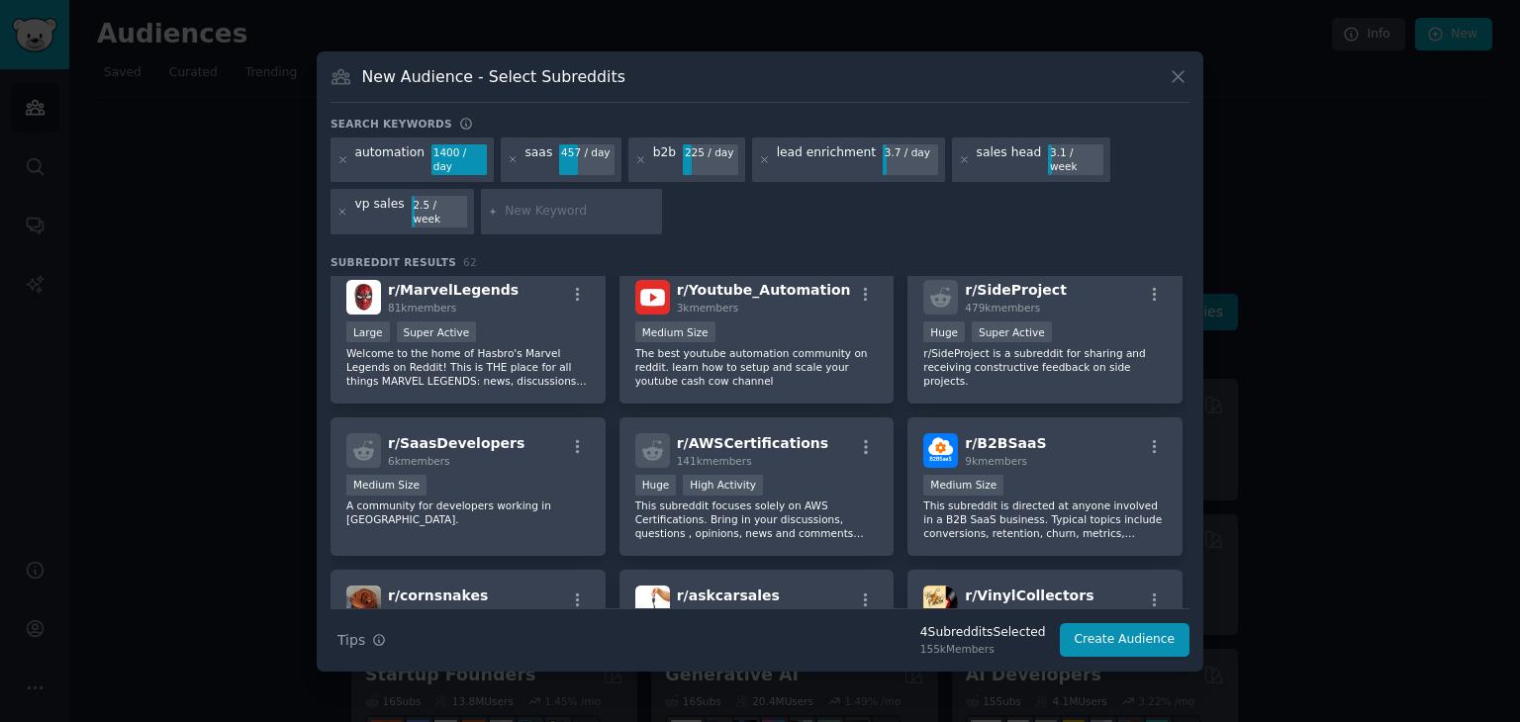
scroll to position [777, 0]
click at [948, 516] on p "This subreddit is directed at anyone involved in a B2B SaaS business. Typical t…" at bounding box center [1044, 519] width 243 height 42
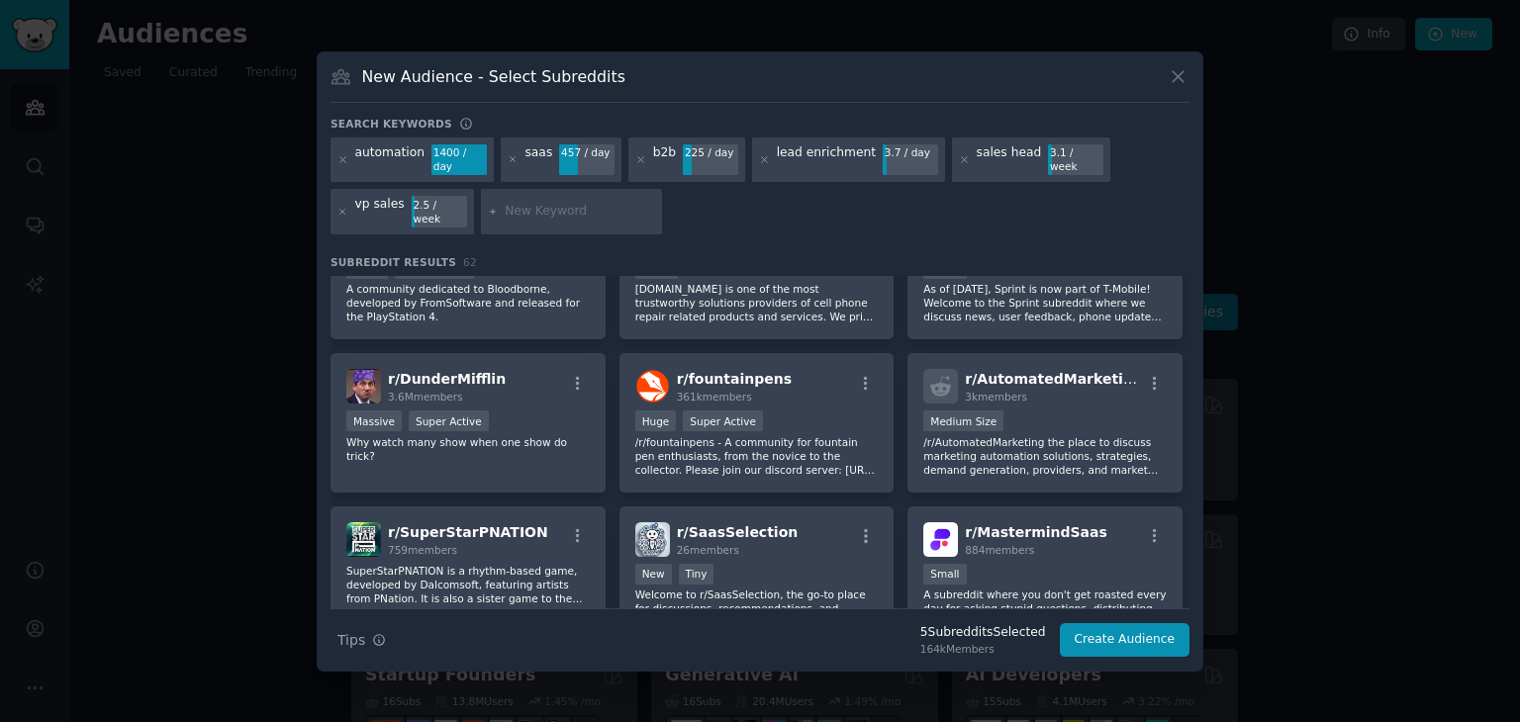
scroll to position [1686, 0]
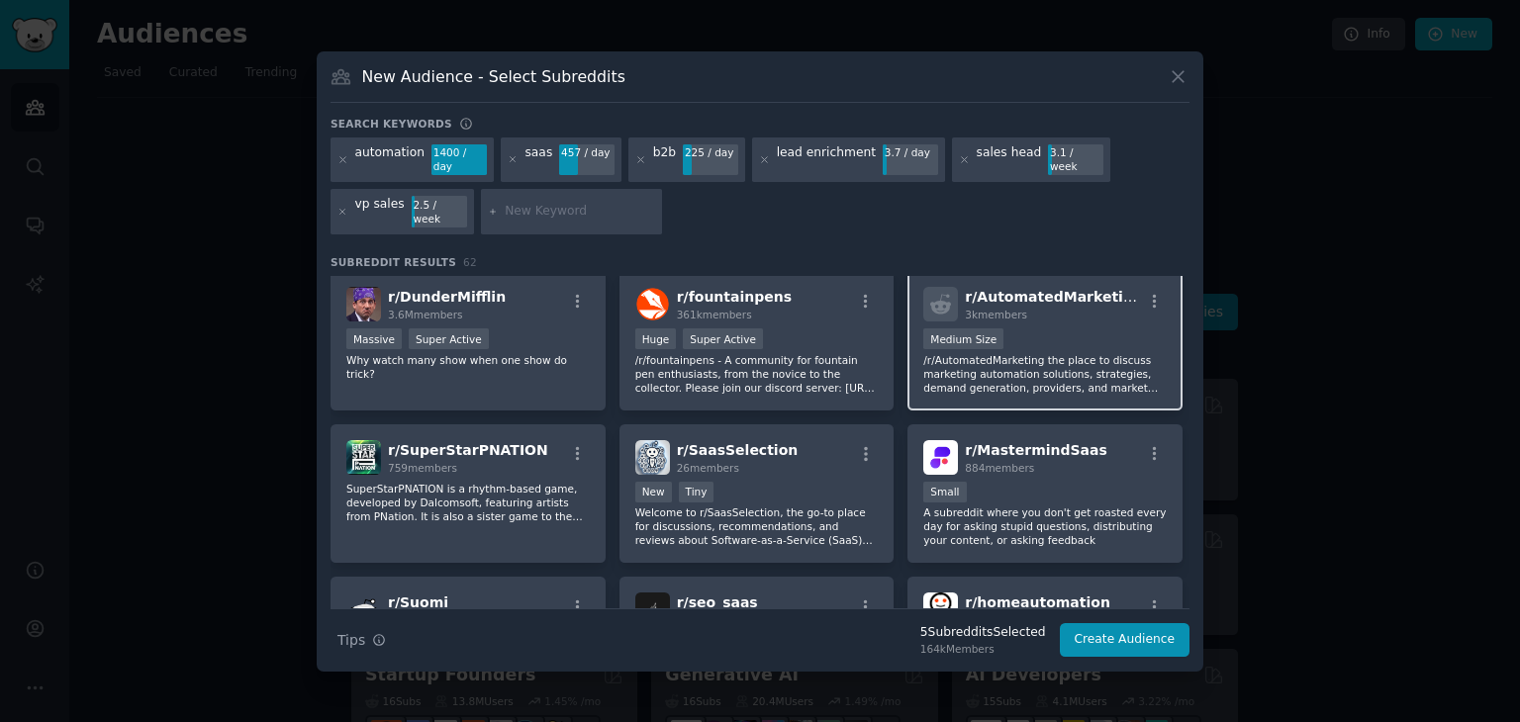
click at [1065, 329] on div "1000 - 10,000 members Medium Size" at bounding box center [1044, 341] width 243 height 25
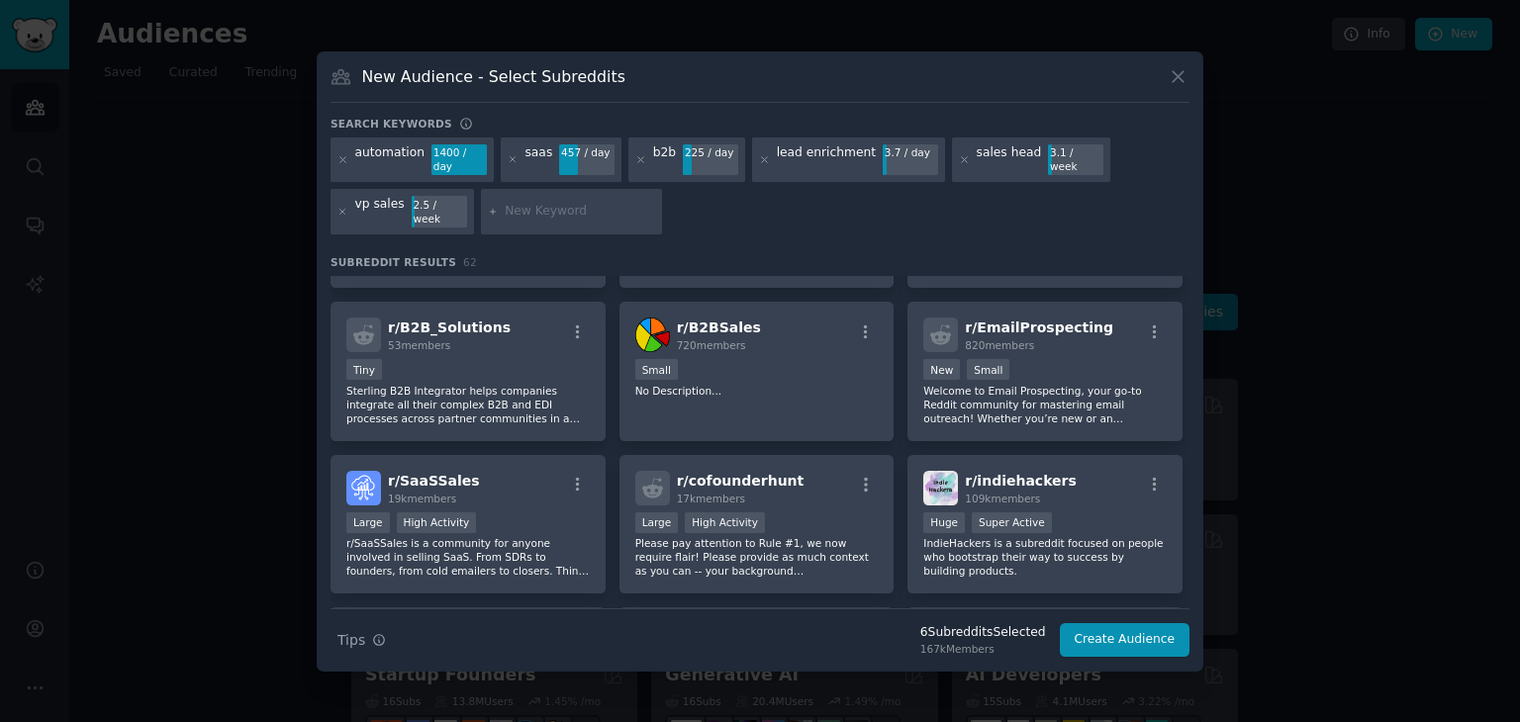
scroll to position [2574, 0]
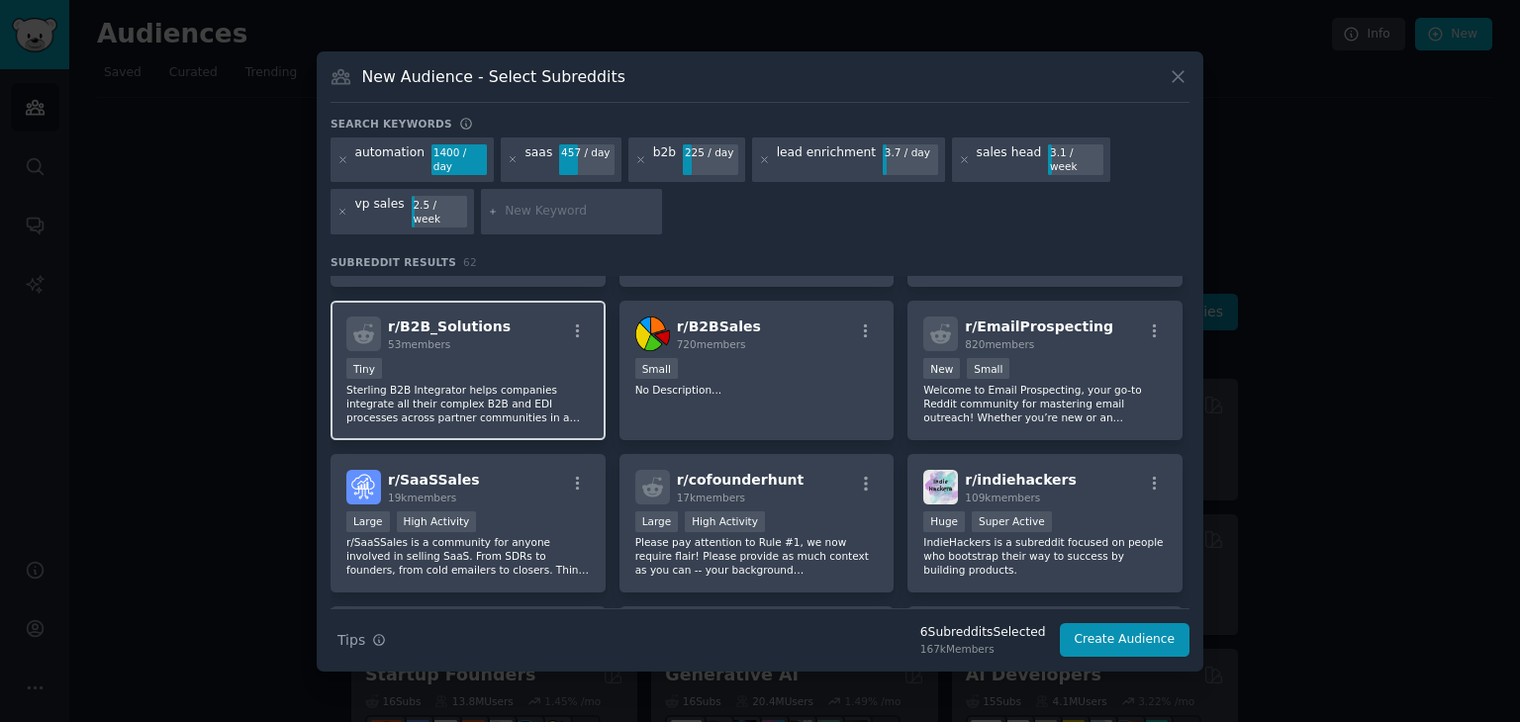
click at [520, 383] on p "Sterling B2B Integrator helps companies integrate all their complex B2B and EDI…" at bounding box center [467, 404] width 243 height 42
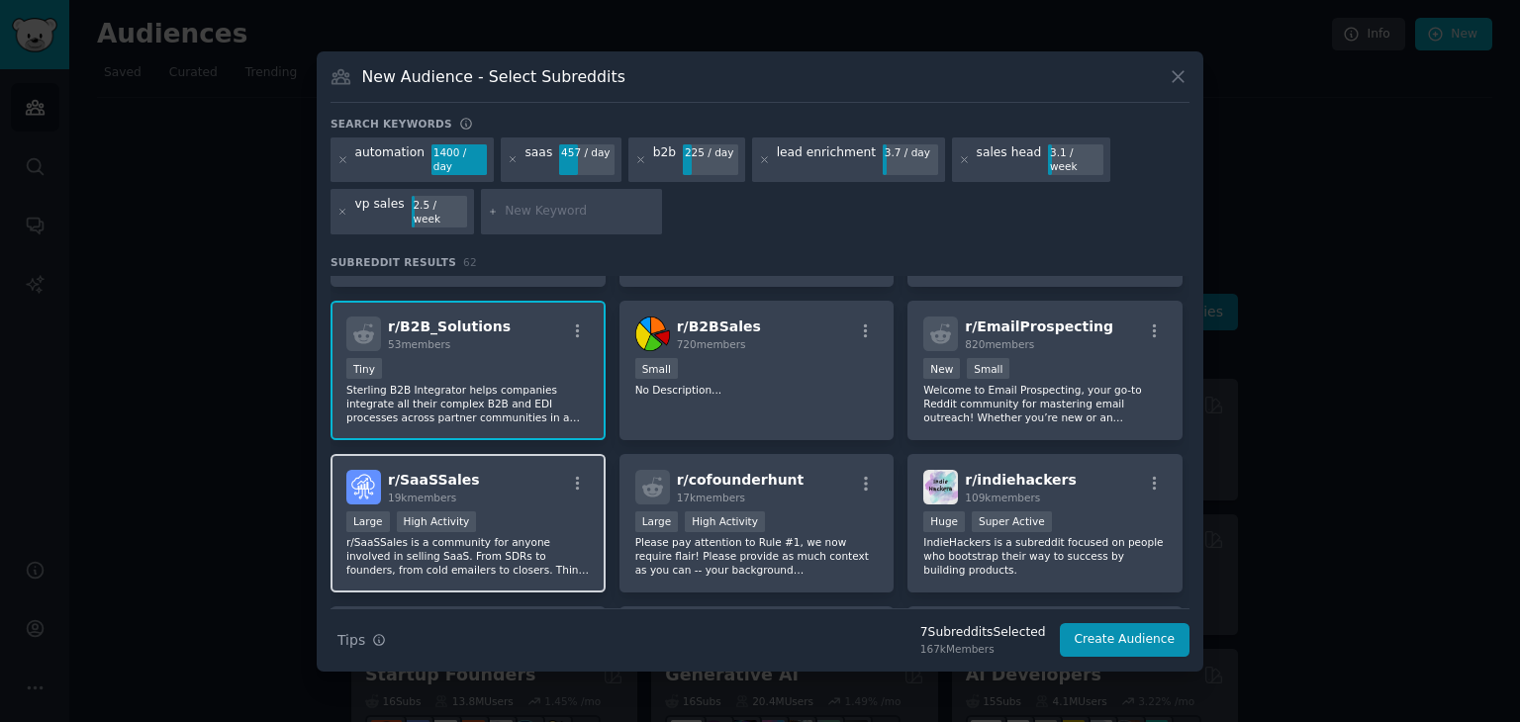
click at [517, 512] on div "Large High Activity" at bounding box center [467, 524] width 243 height 25
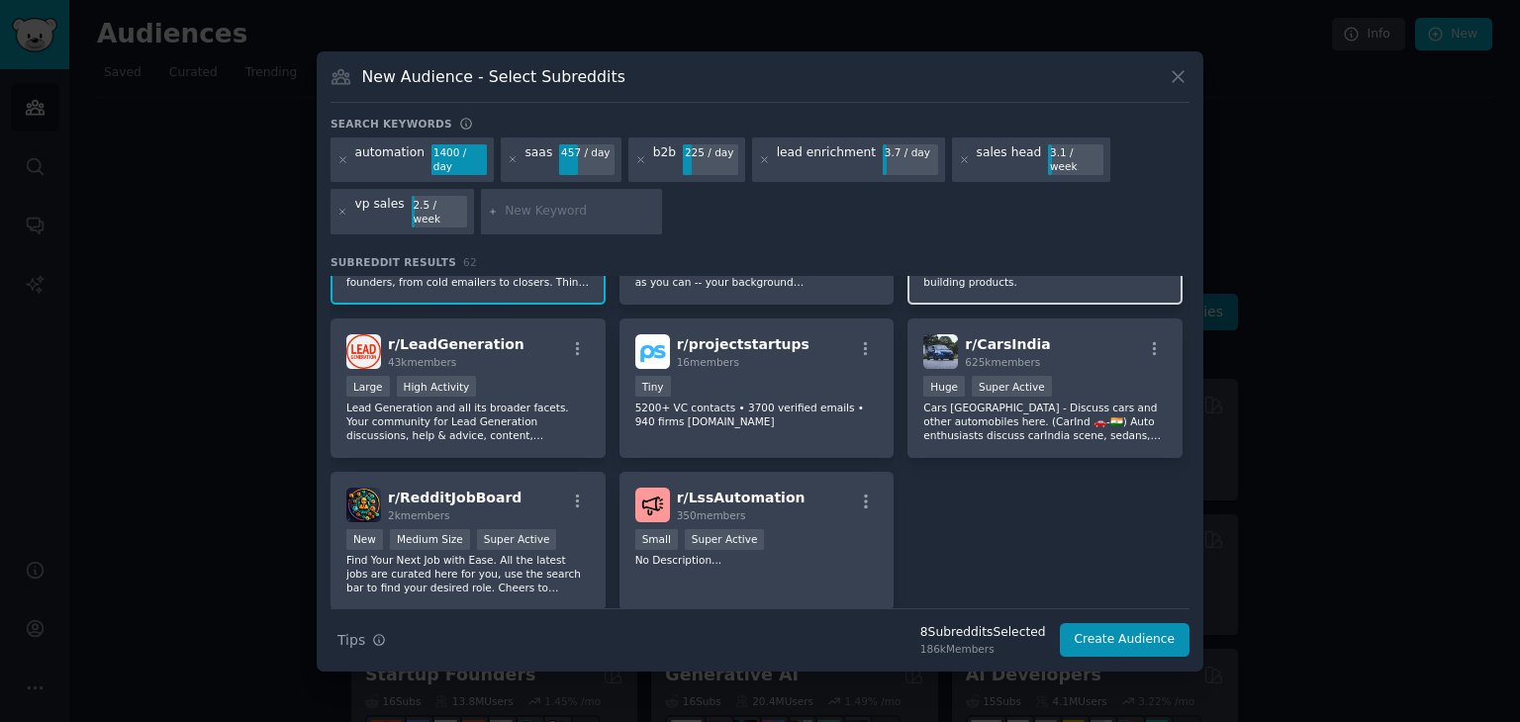
scroll to position [2917, 0]
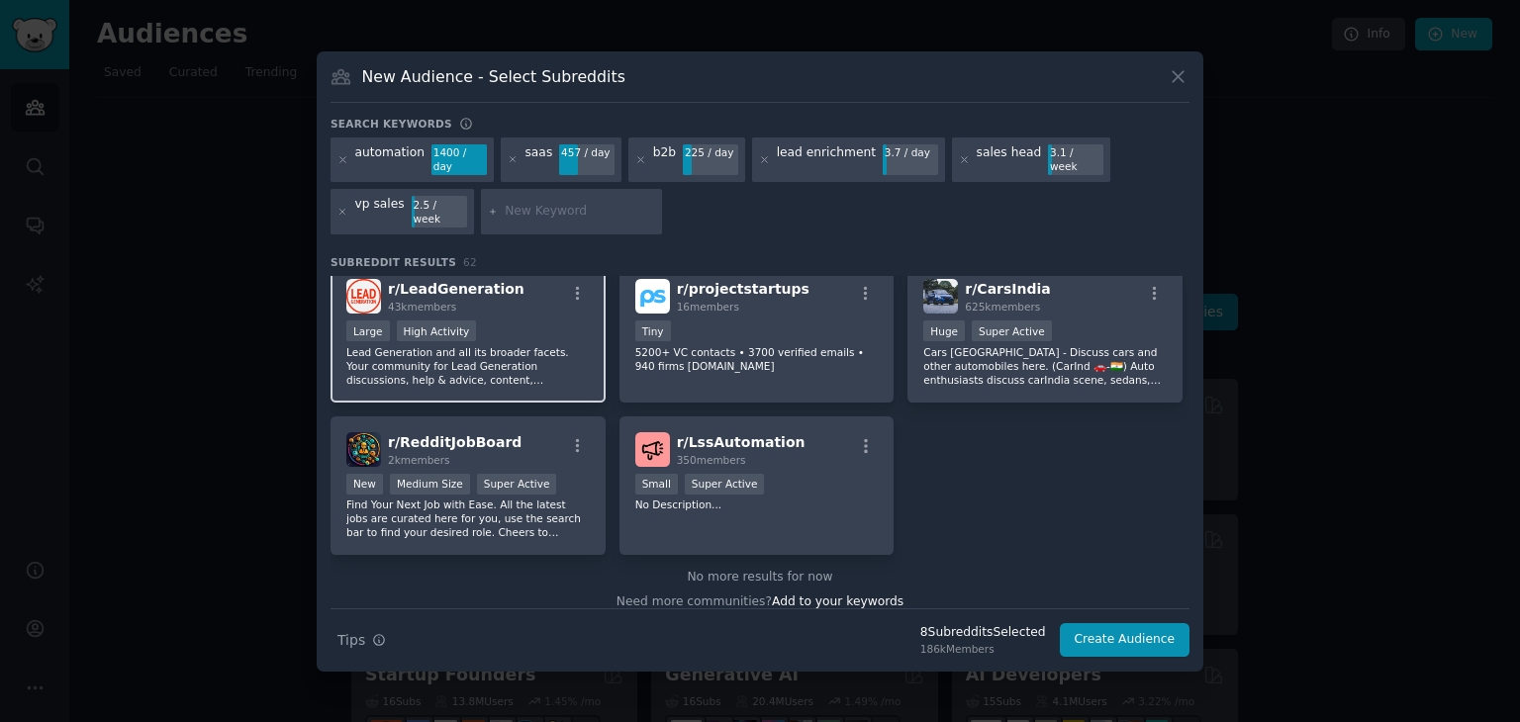
click at [550, 345] on p "Lead Generation and all its broader facets. Your community for Lead Generation …" at bounding box center [467, 366] width 243 height 42
click at [1116, 623] on button "Create Audience" at bounding box center [1125, 640] width 131 height 34
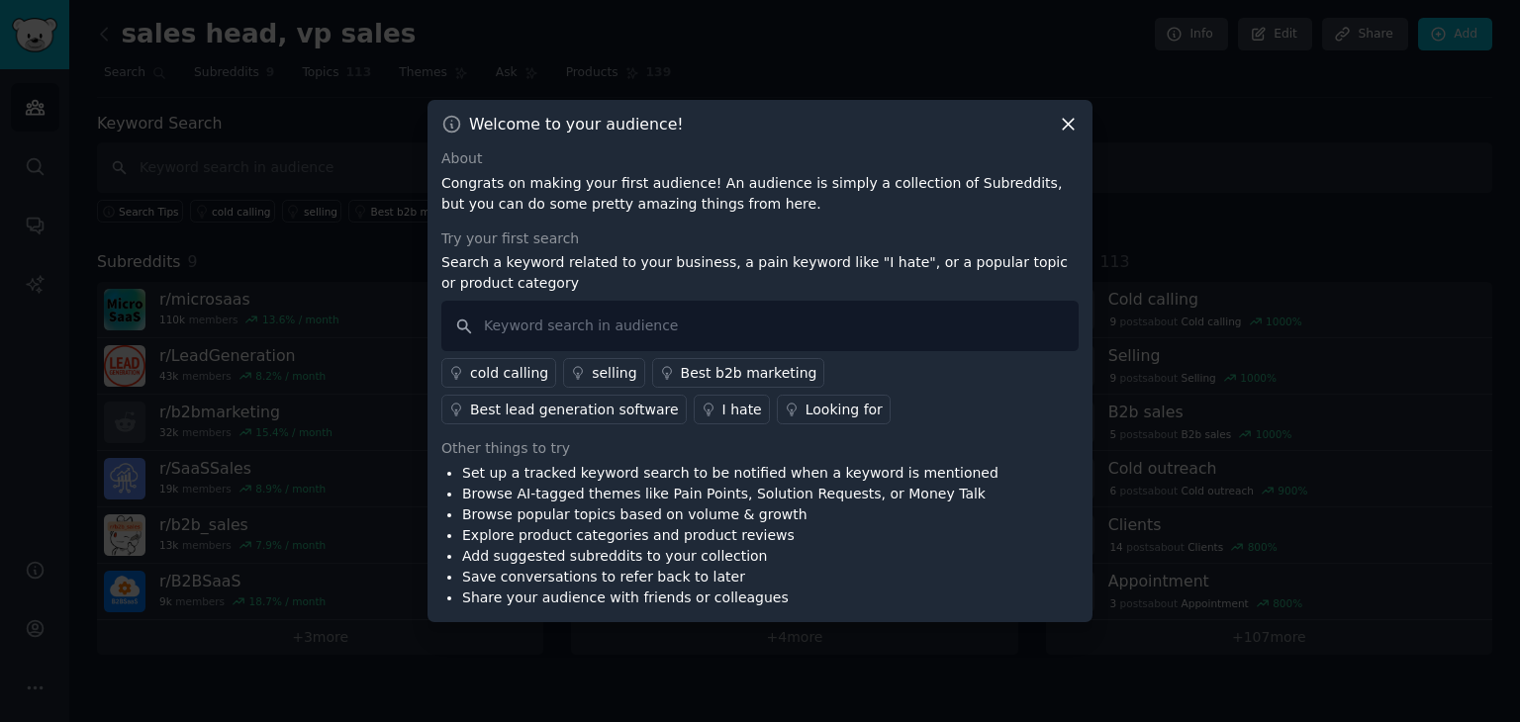
click at [722, 407] on div "I hate" at bounding box center [742, 410] width 40 height 21
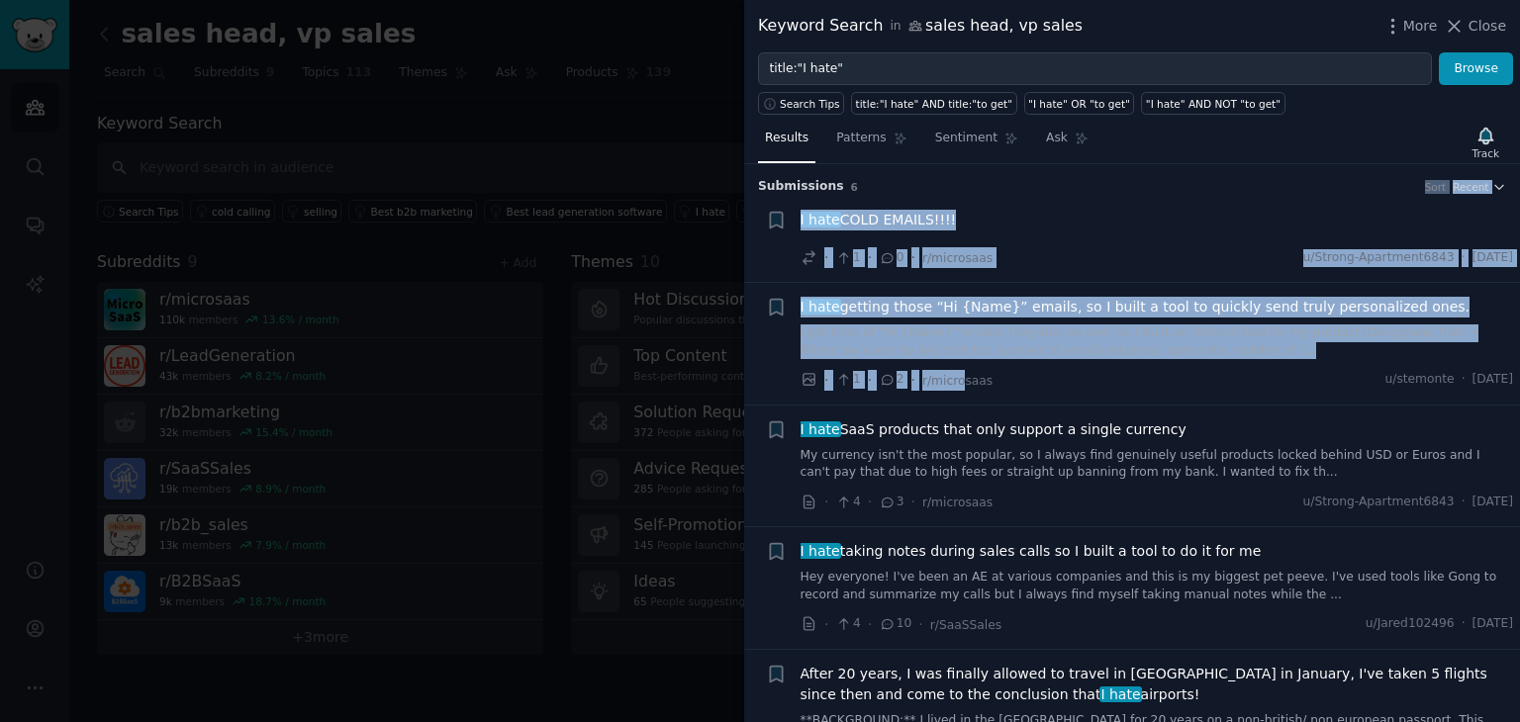
drag, startPoint x: 953, startPoint y: 367, endPoint x: 1247, endPoint y: 389, distance: 294.7
click at [1247, 389] on div "I hate getting those “Hi {Name}” emails, so I built a tool to quickly send trul…" at bounding box center [1157, 344] width 713 height 94
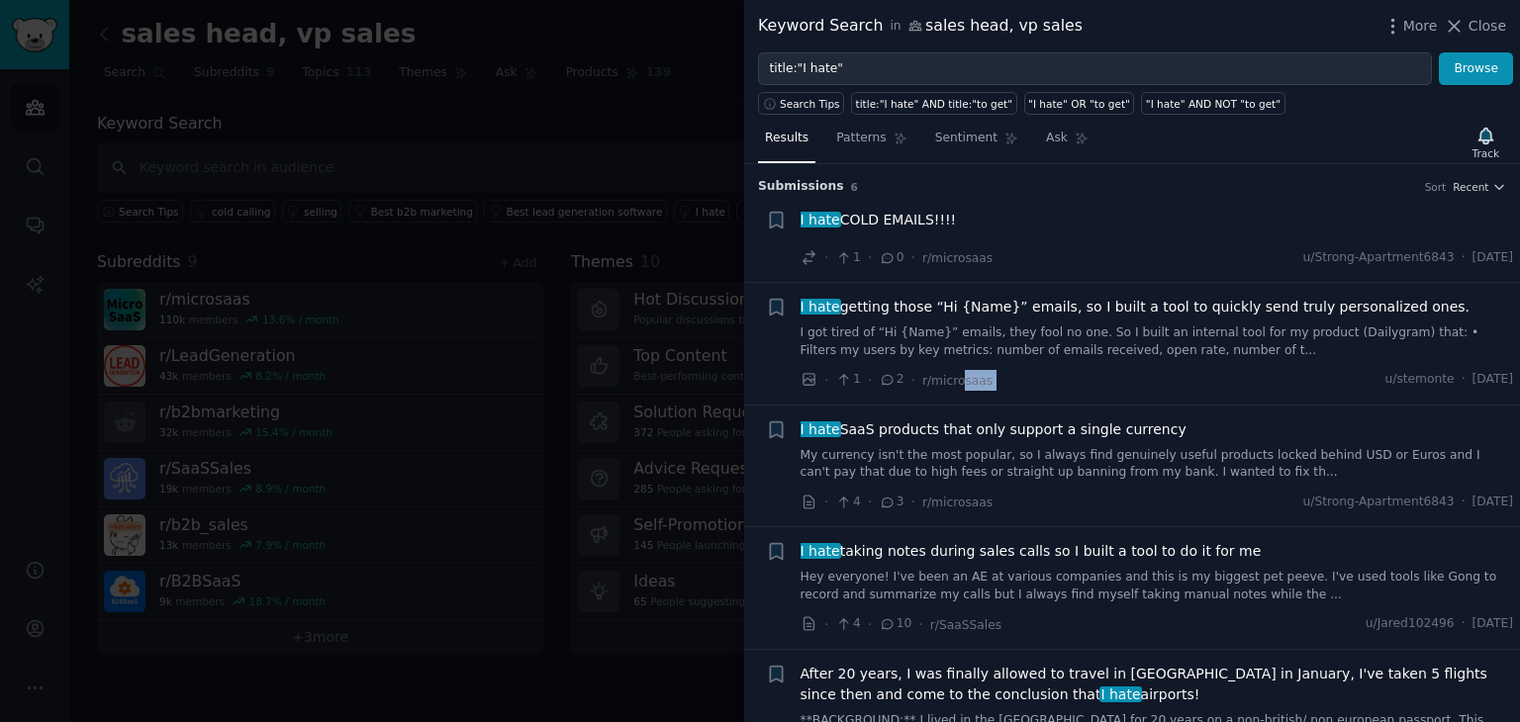
click at [1001, 340] on link "I got tired of “Hi {Name}” emails, they fool no one. So I built an internal too…" at bounding box center [1157, 342] width 713 height 35
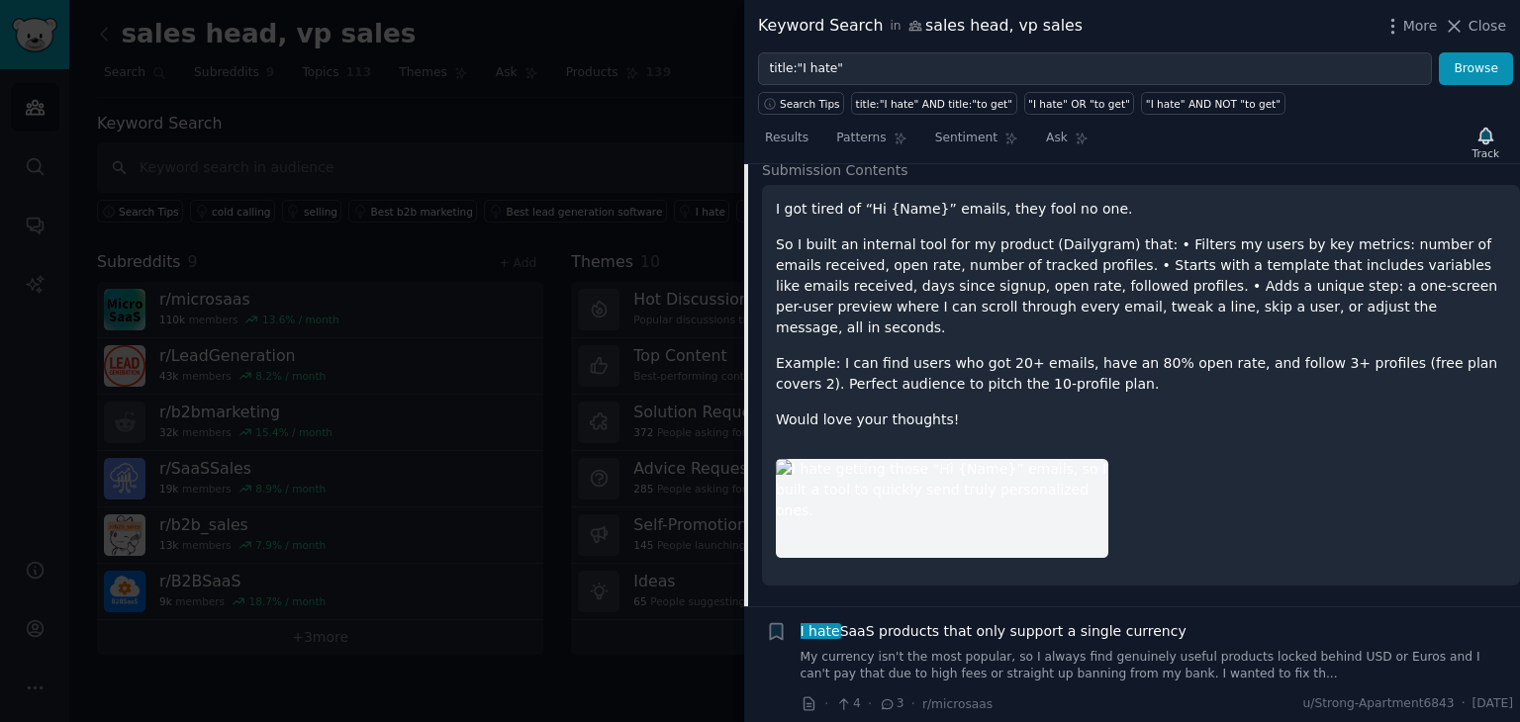
scroll to position [309, 0]
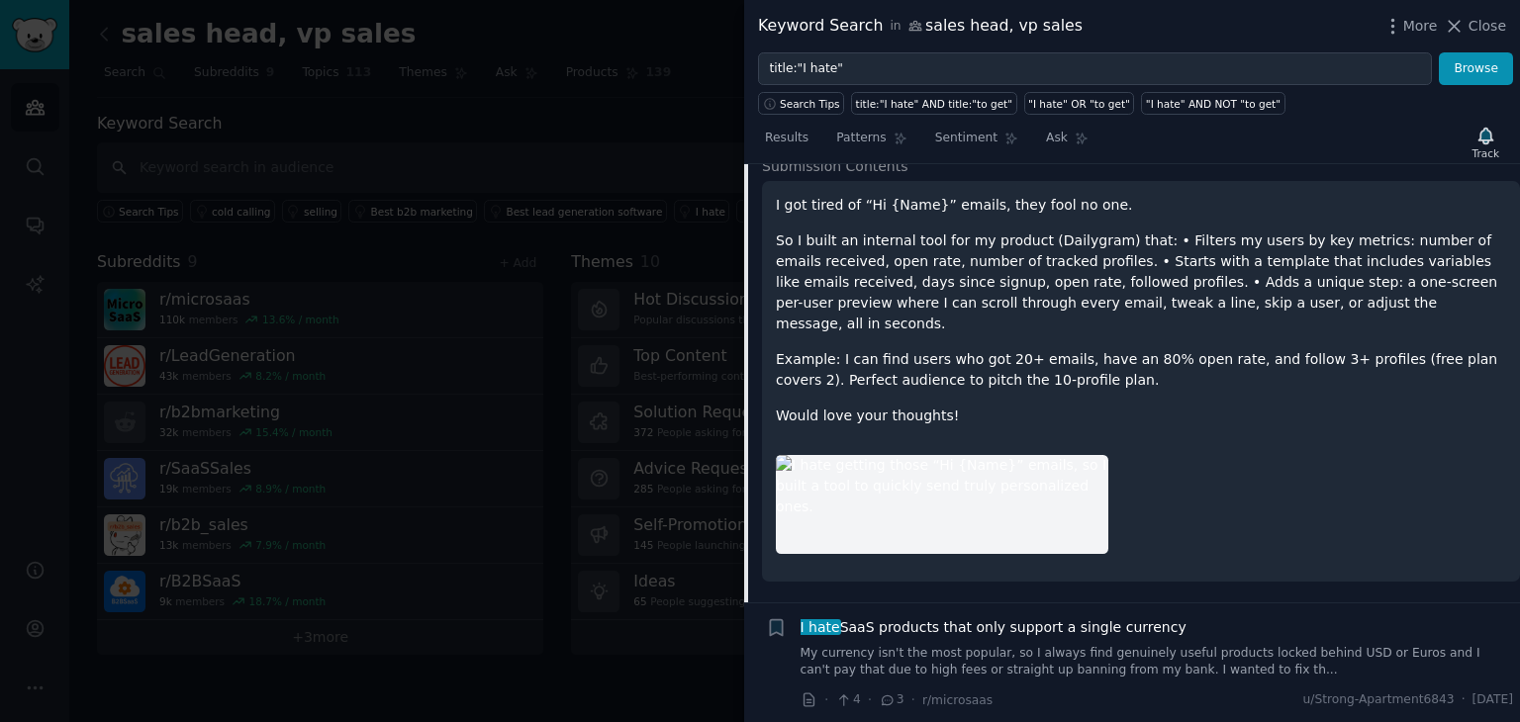
click at [868, 478] on div at bounding box center [942, 504] width 332 height 99
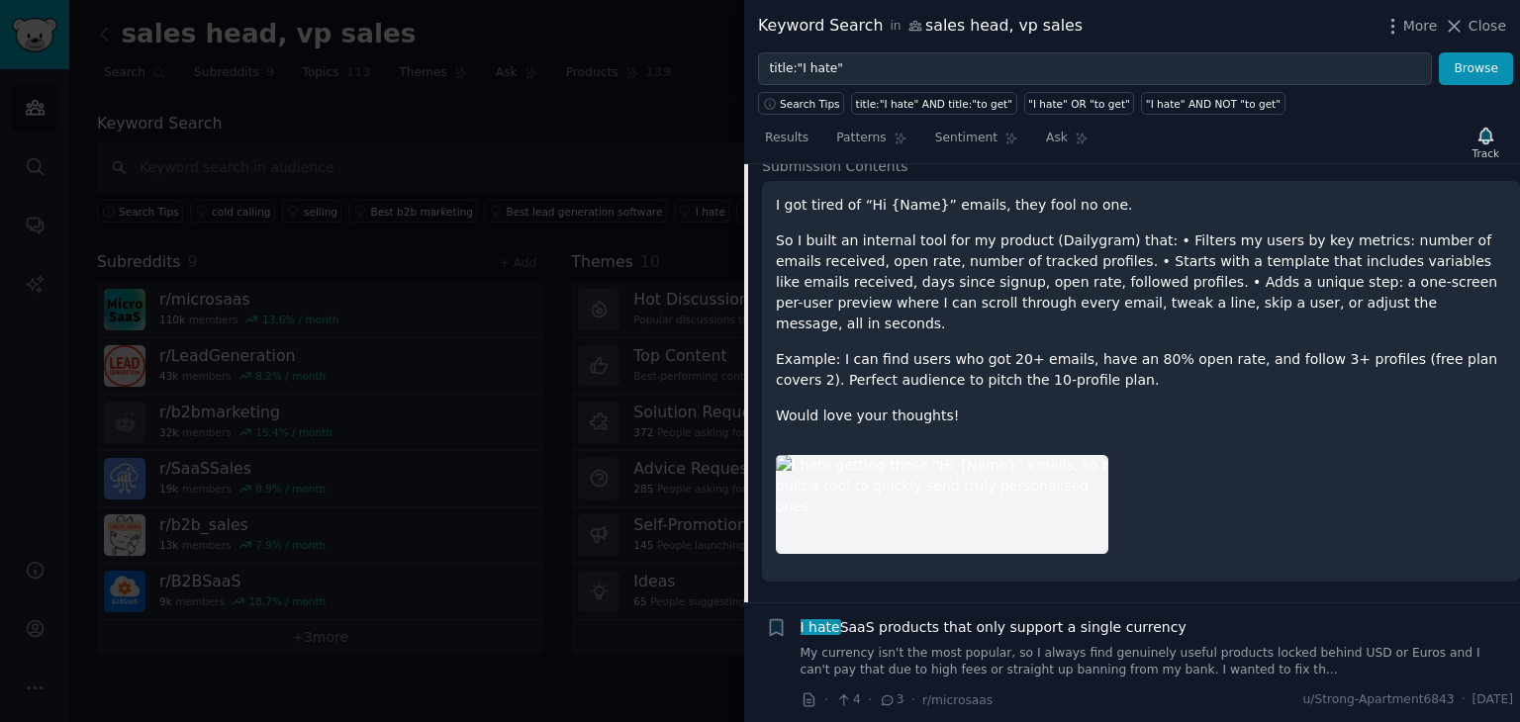
click at [868, 478] on div at bounding box center [942, 504] width 332 height 99
click at [909, 477] on div at bounding box center [942, 504] width 332 height 99
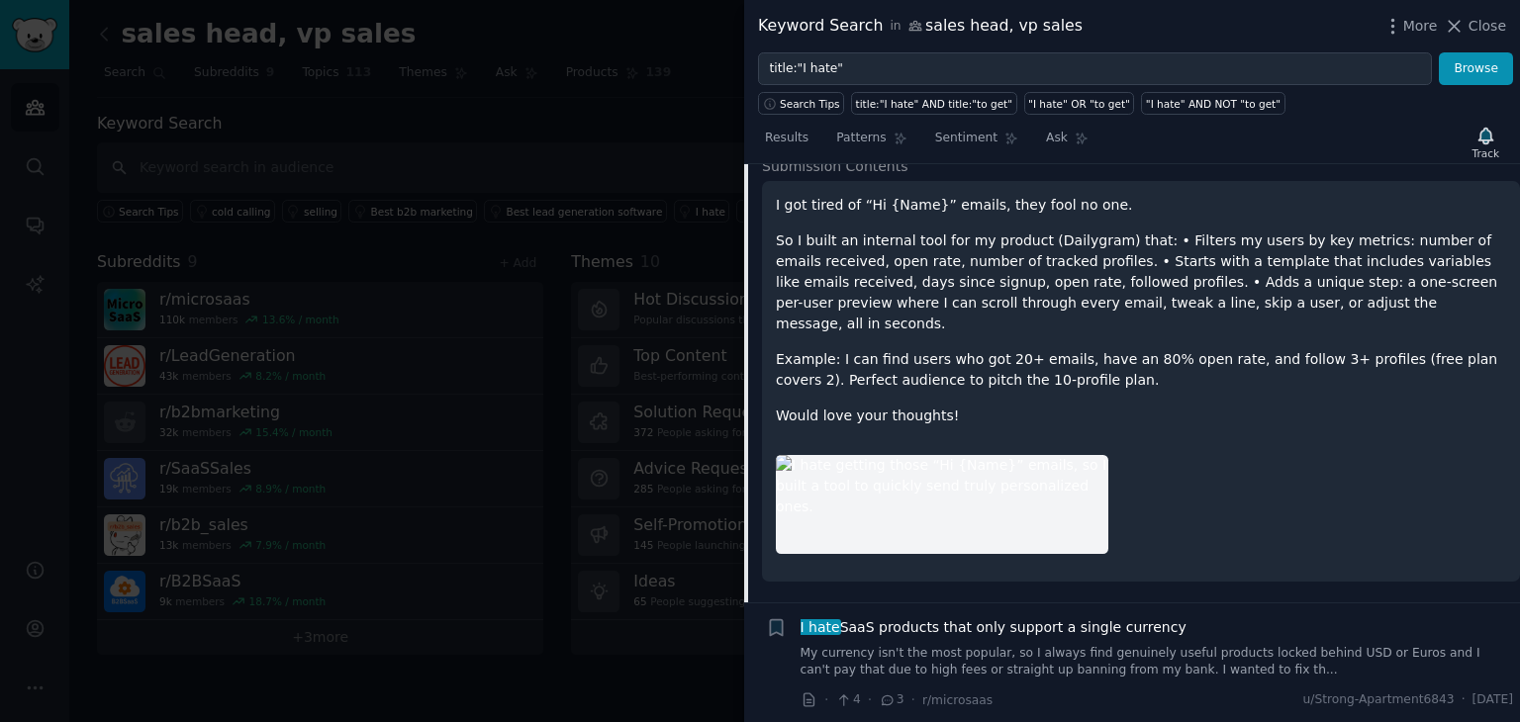
drag, startPoint x: 909, startPoint y: 477, endPoint x: 968, endPoint y: 555, distance: 97.6
click at [968, 555] on div "I got tired of “Hi {Name}” emails, they fool no one. So I built an internal too…" at bounding box center [1141, 381] width 758 height 401
click at [972, 489] on div at bounding box center [942, 504] width 332 height 99
click at [1169, 441] on div at bounding box center [1141, 504] width 730 height 127
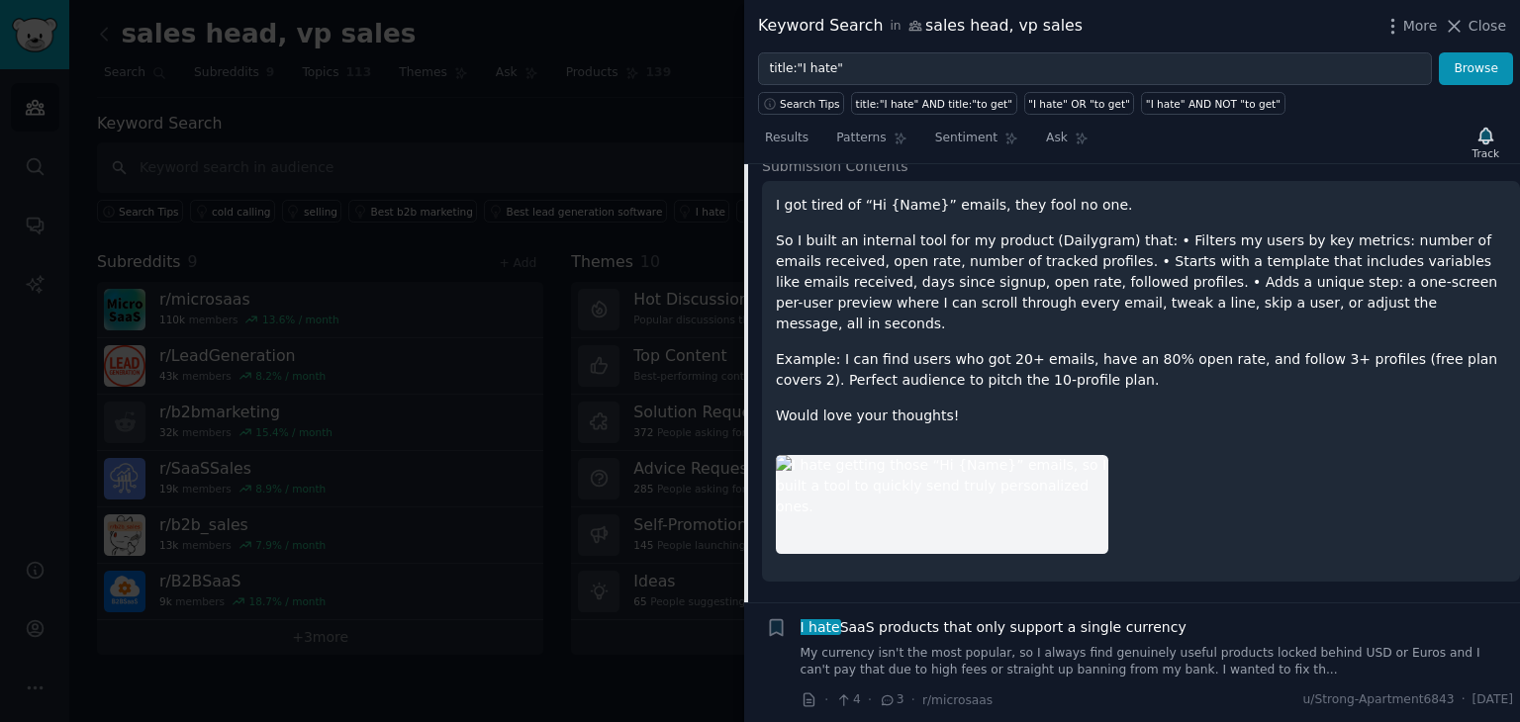
click at [1156, 300] on p "So I built an internal tool for my product (Dailygram) that: • Filters my users…" at bounding box center [1141, 283] width 730 height 104
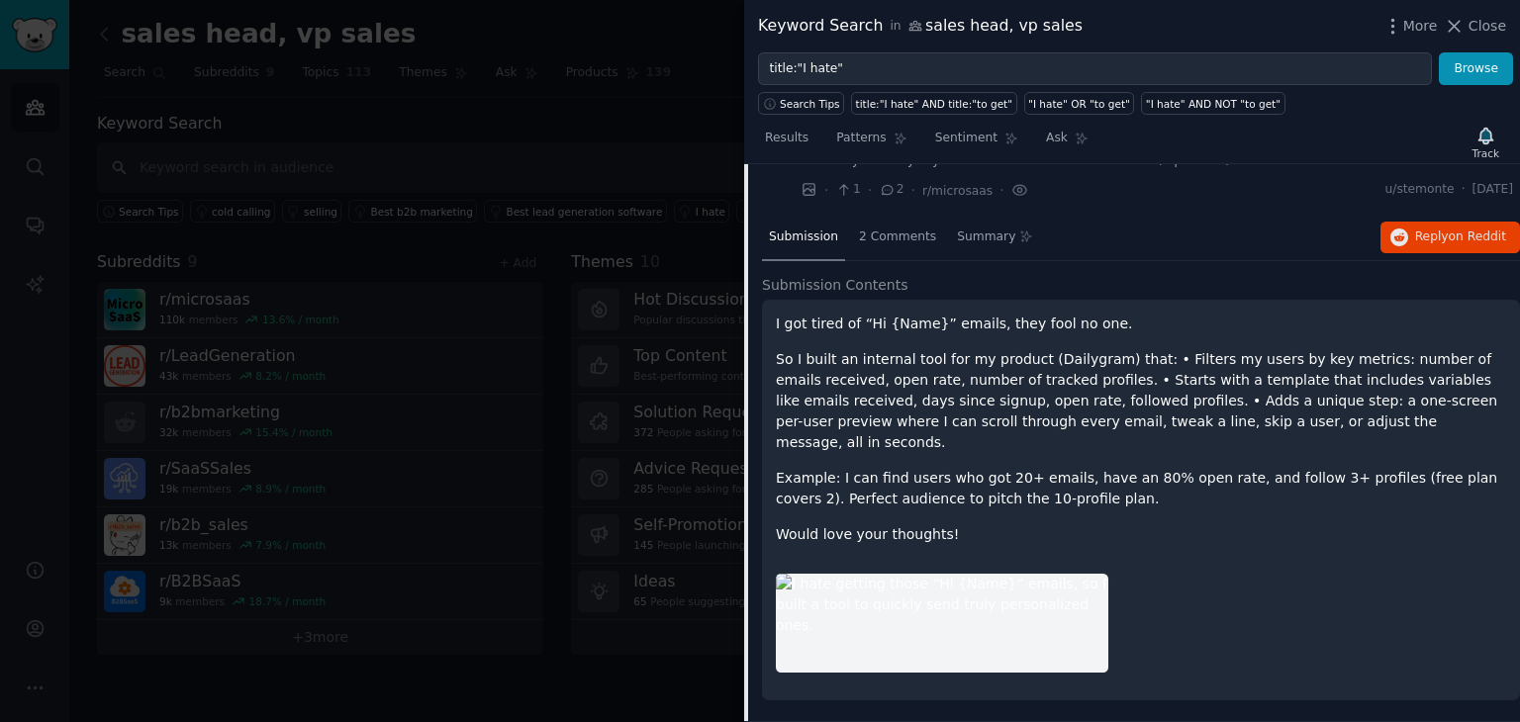
scroll to position [190, 0]
click at [895, 236] on span "2 Comments" at bounding box center [897, 238] width 77 height 18
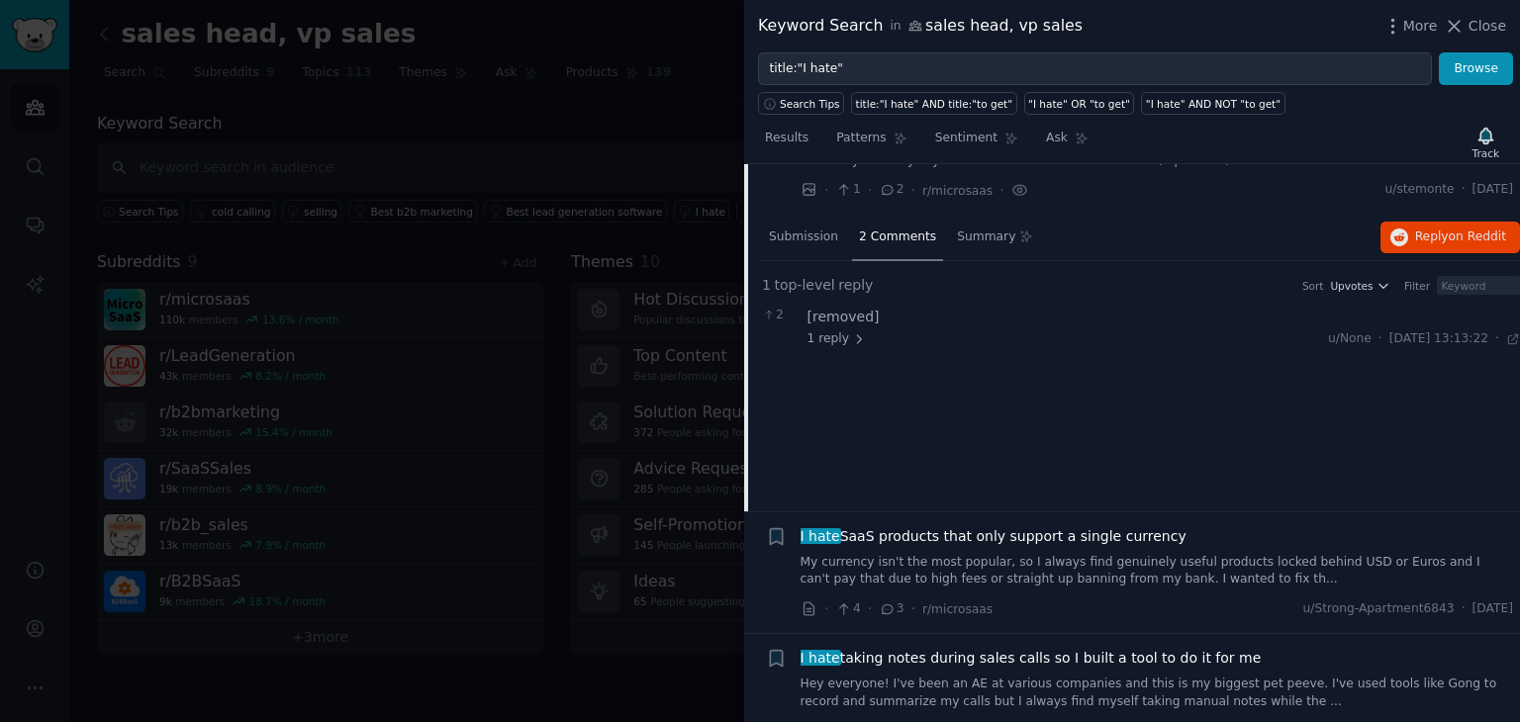
scroll to position [142, 0]
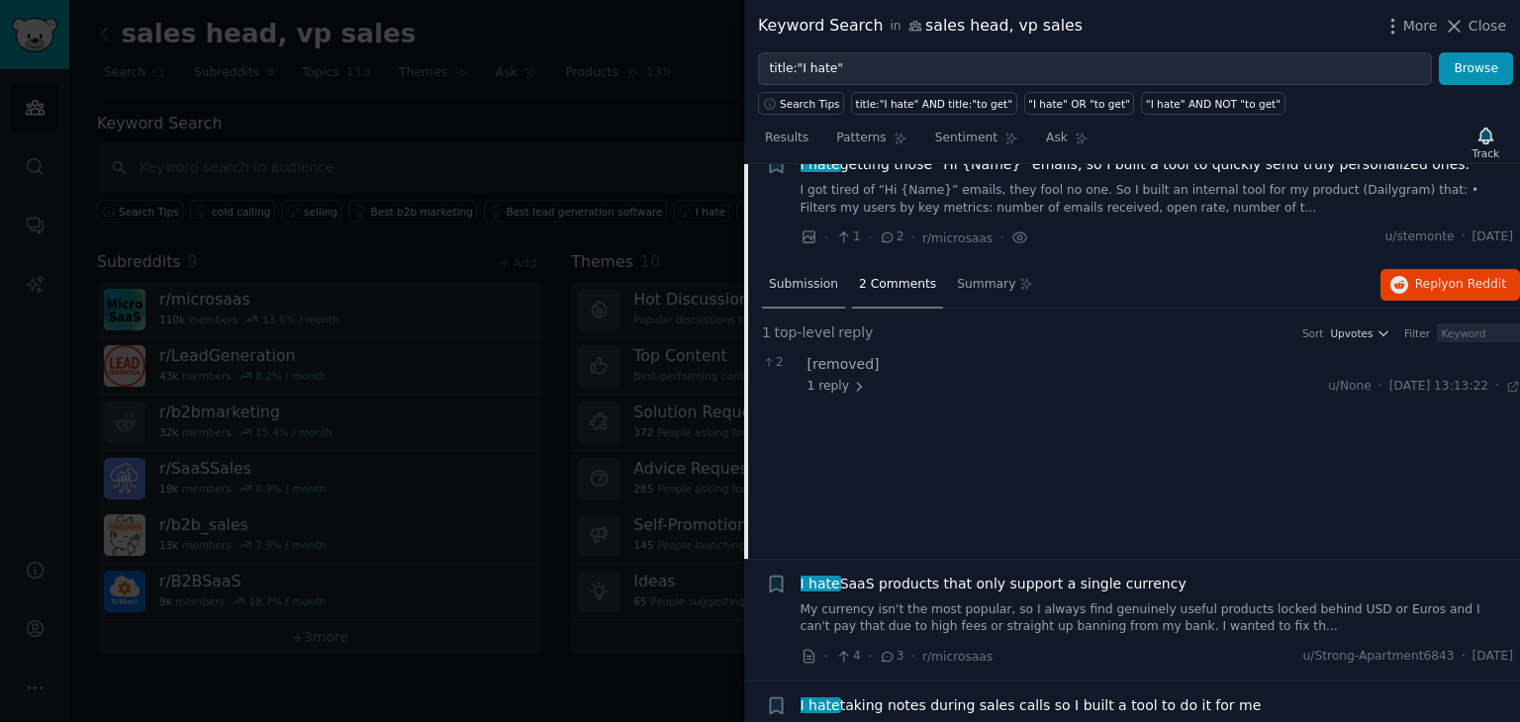
click at [782, 282] on span "Submission" at bounding box center [803, 285] width 69 height 18
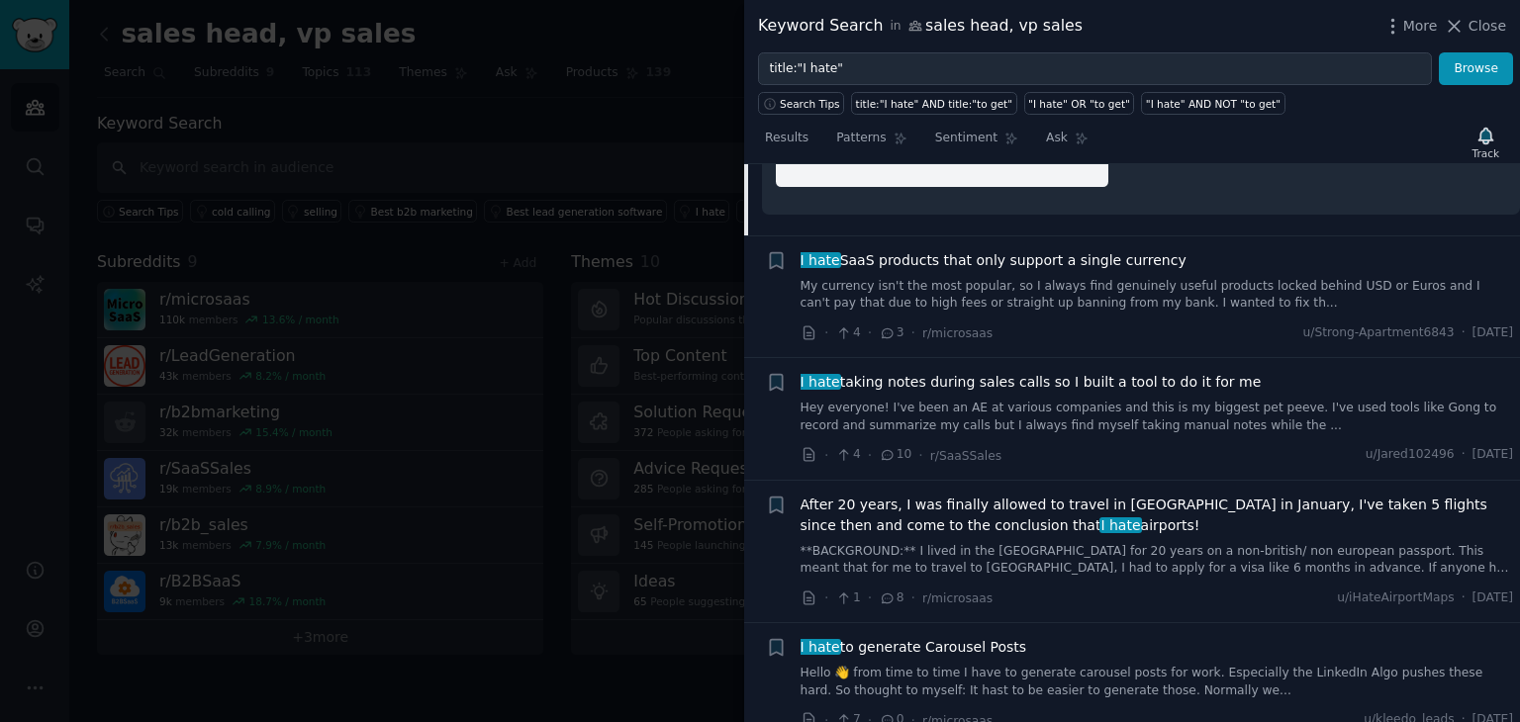
scroll to position [0, 0]
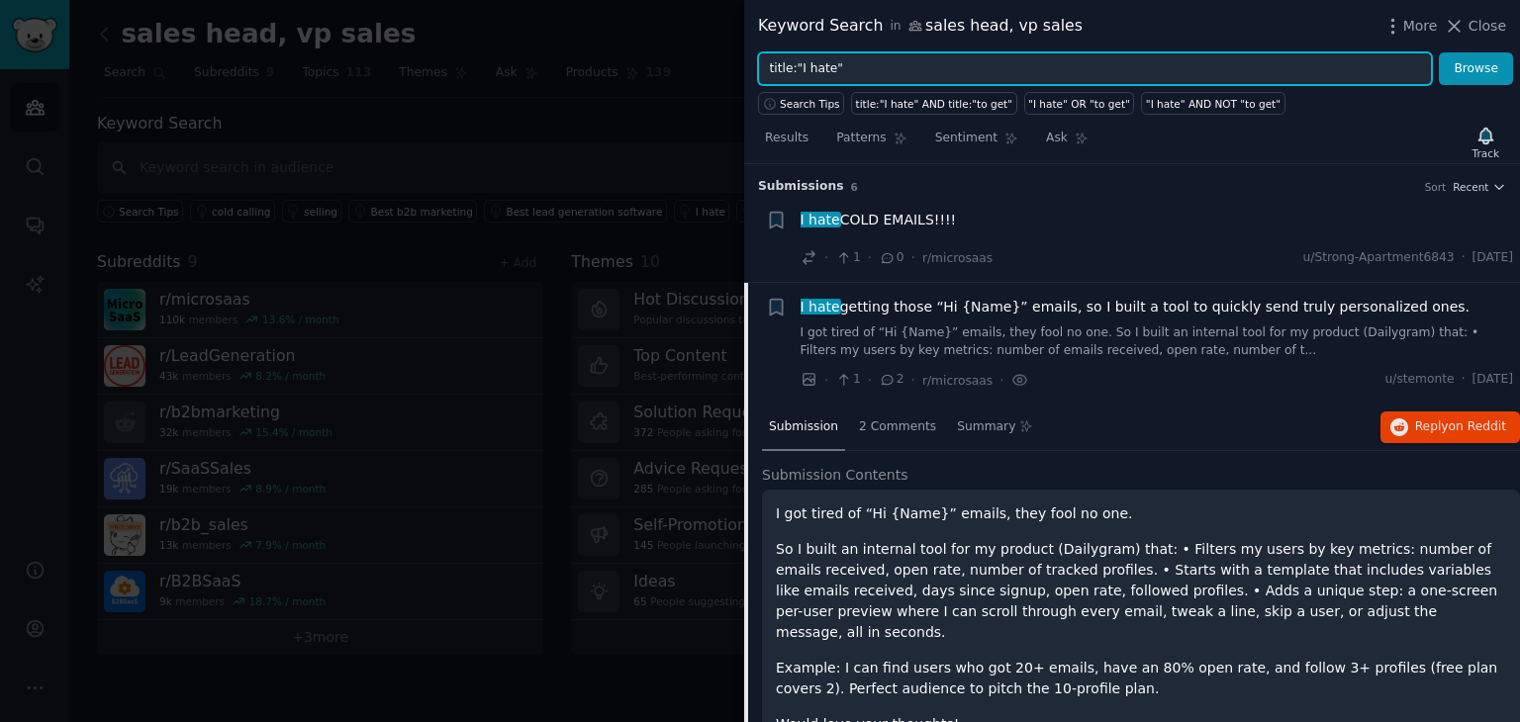
click at [1152, 80] on input "title:"I hate"" at bounding box center [1095, 69] width 674 height 34
type input "lead enrichment"
click at [1439, 52] on button "Browse" at bounding box center [1476, 69] width 74 height 34
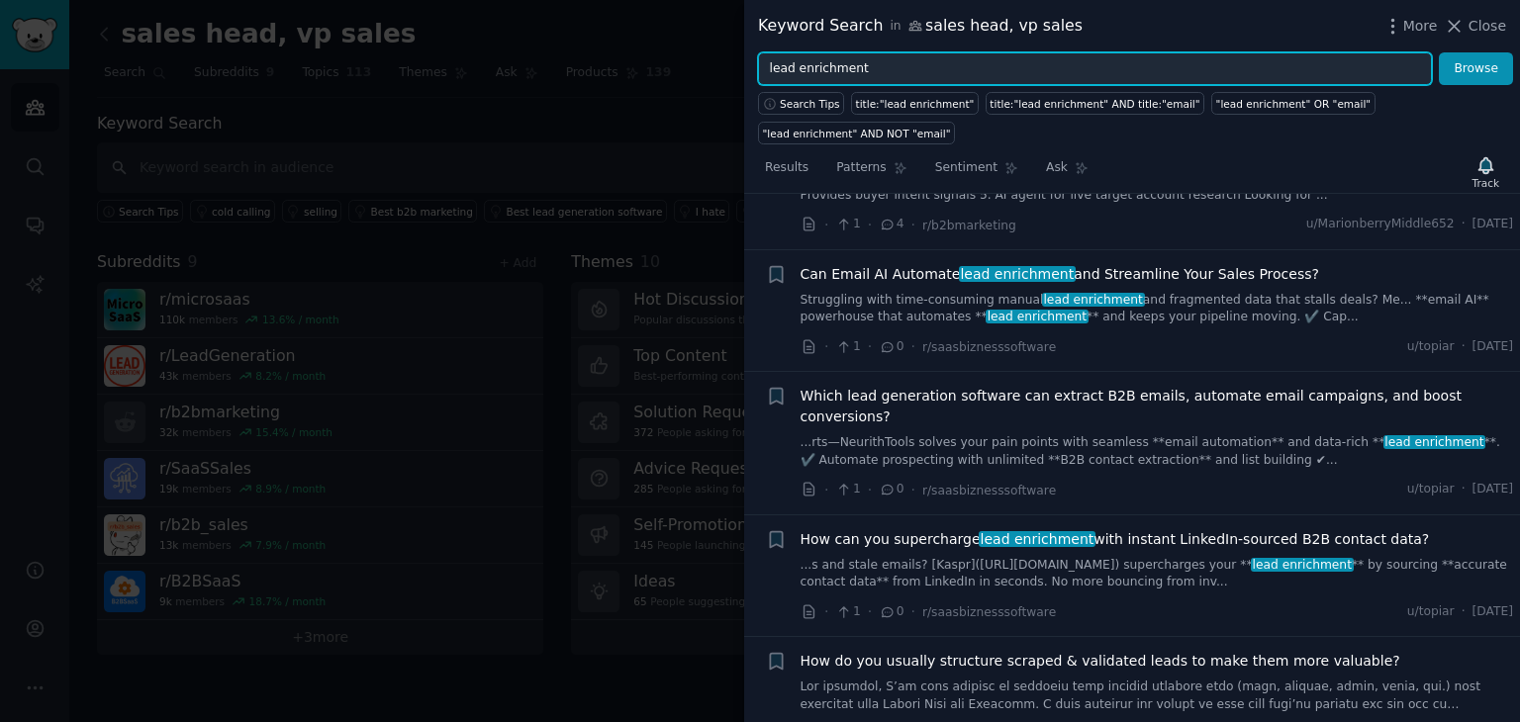
scroll to position [221, 0]
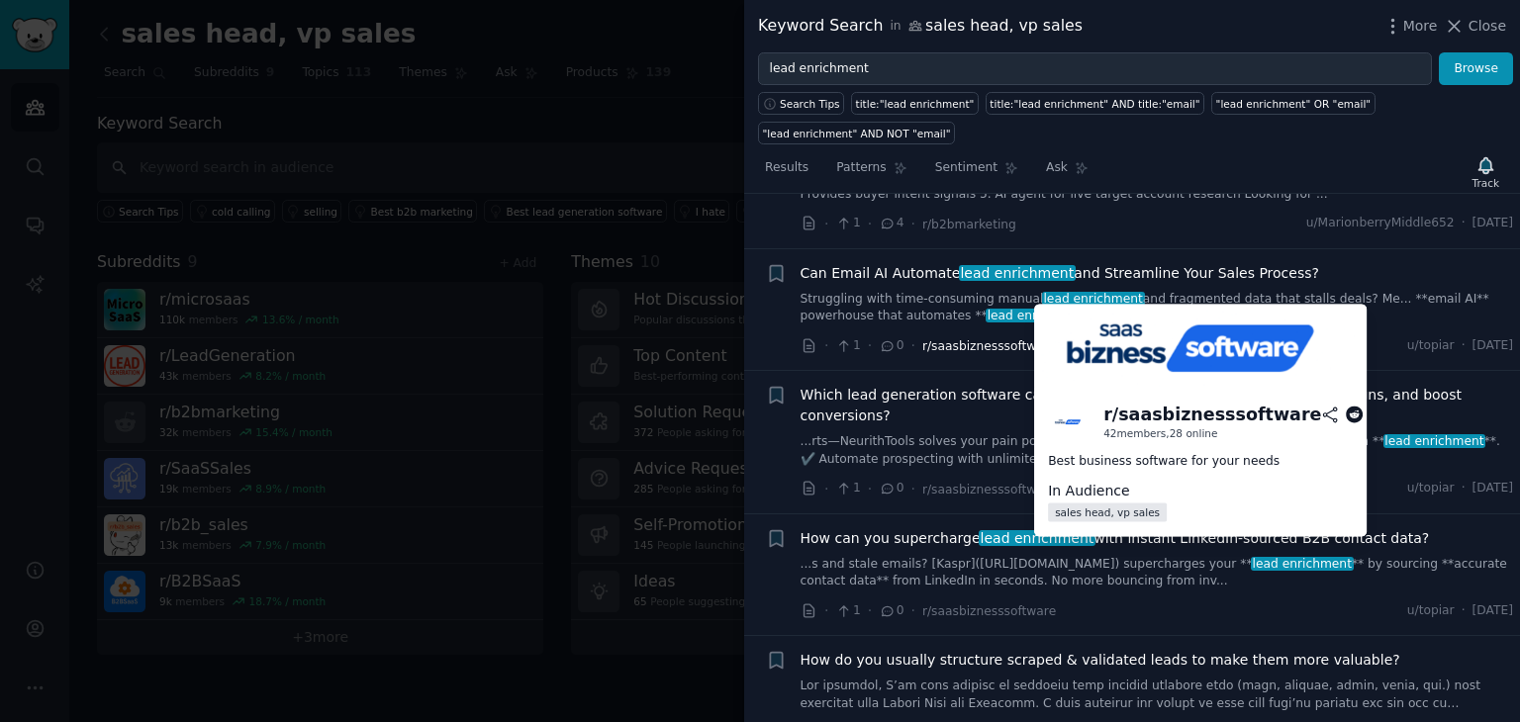
click at [965, 339] on span "r/saasbiznesssoftware" at bounding box center [989, 346] width 134 height 14
click at [993, 339] on span "r/saasbiznesssoftware" at bounding box center [989, 346] width 134 height 14
click at [1346, 417] on icon at bounding box center [1355, 416] width 18 height 18
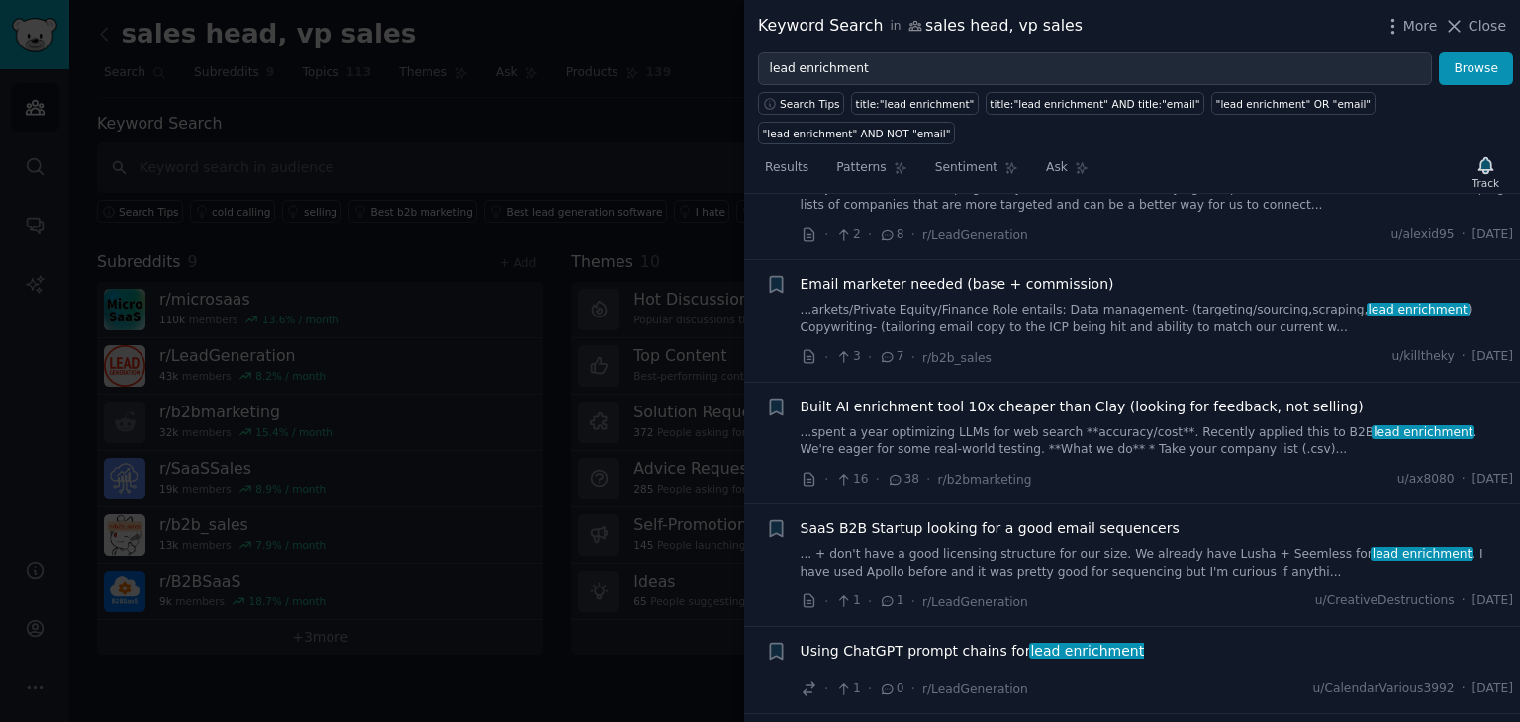
scroll to position [2620, 0]
